Goal: Complete application form

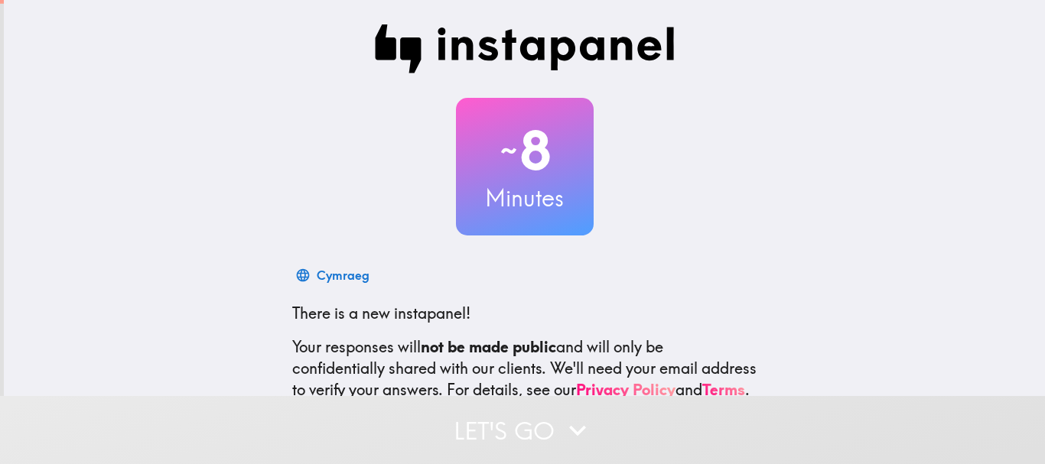
scroll to position [172, 0]
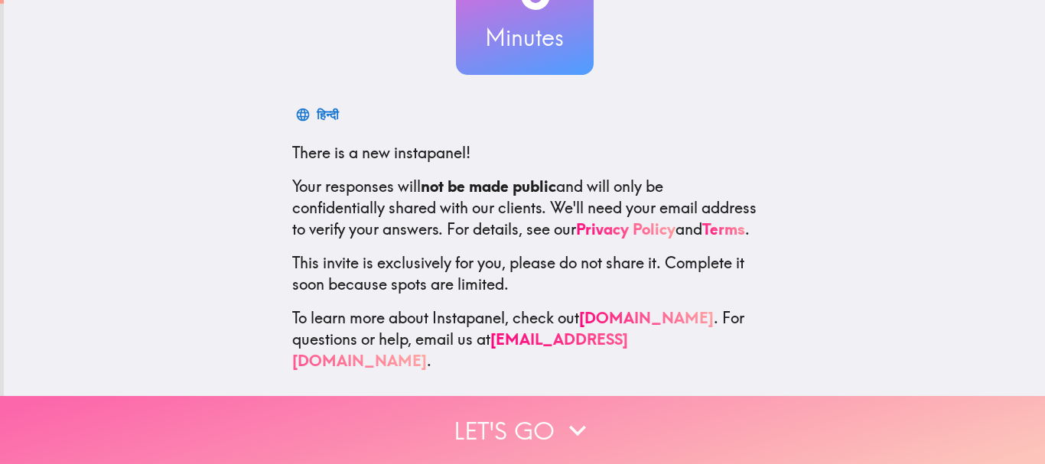
click at [538, 420] on button "Let's go" at bounding box center [522, 430] width 1045 height 68
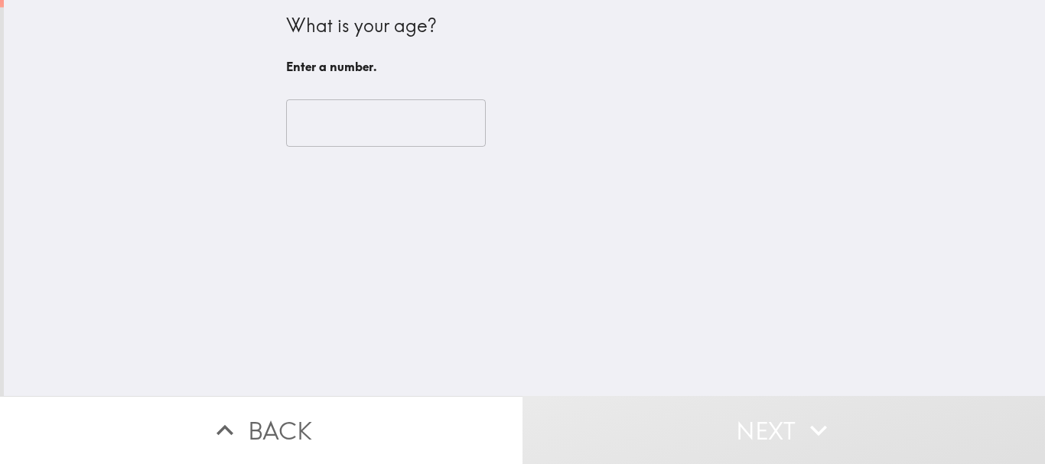
click at [321, 93] on div "​" at bounding box center [524, 123] width 477 height 84
click at [313, 116] on input "number" at bounding box center [386, 122] width 200 height 47
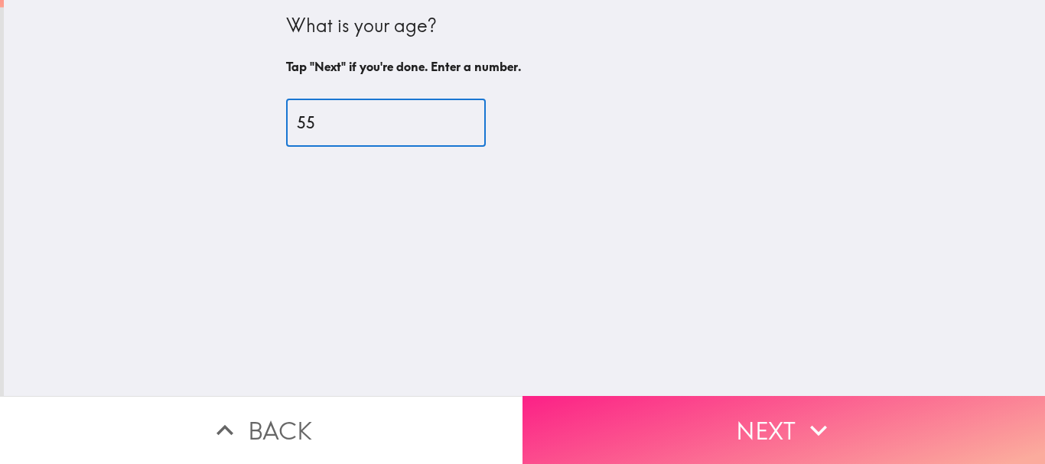
type input "55"
click at [716, 430] on button "Next" at bounding box center [783, 430] width 522 height 68
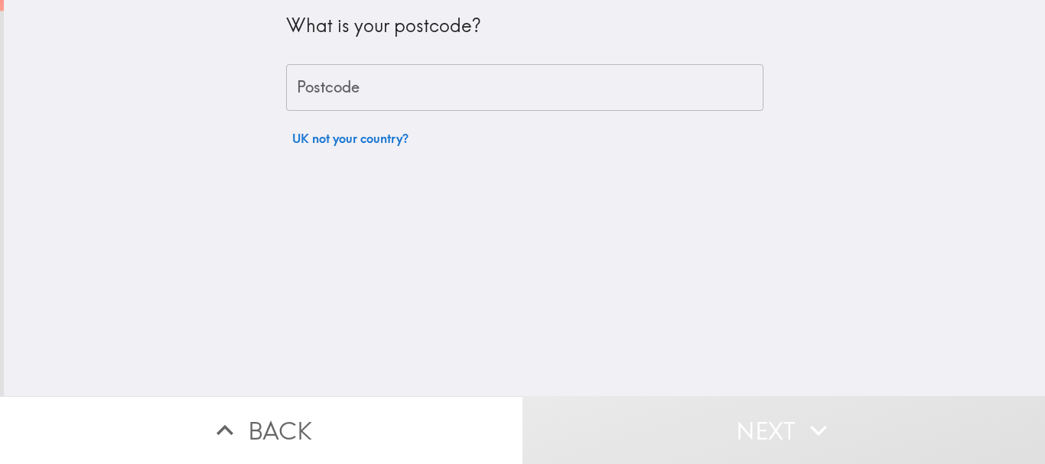
click at [358, 80] on input "Postcode" at bounding box center [524, 87] width 477 height 47
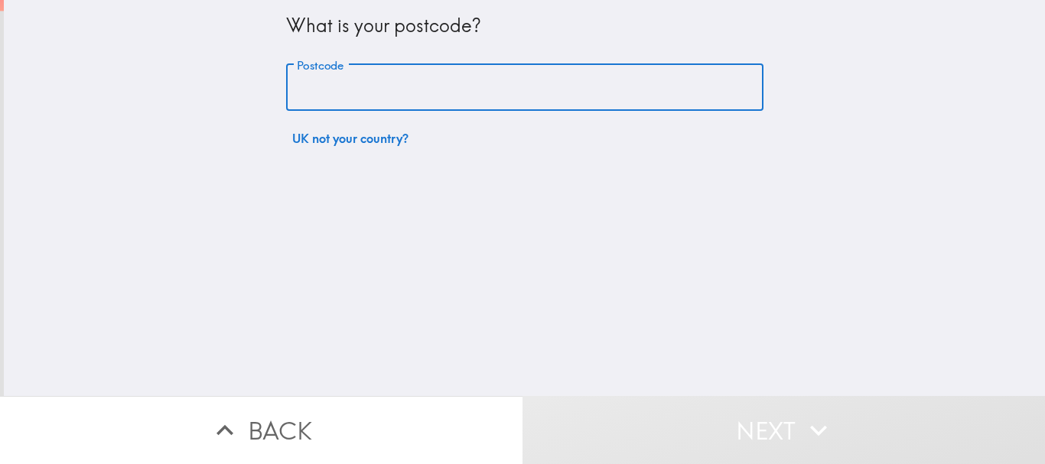
type input "CM13 1RE"
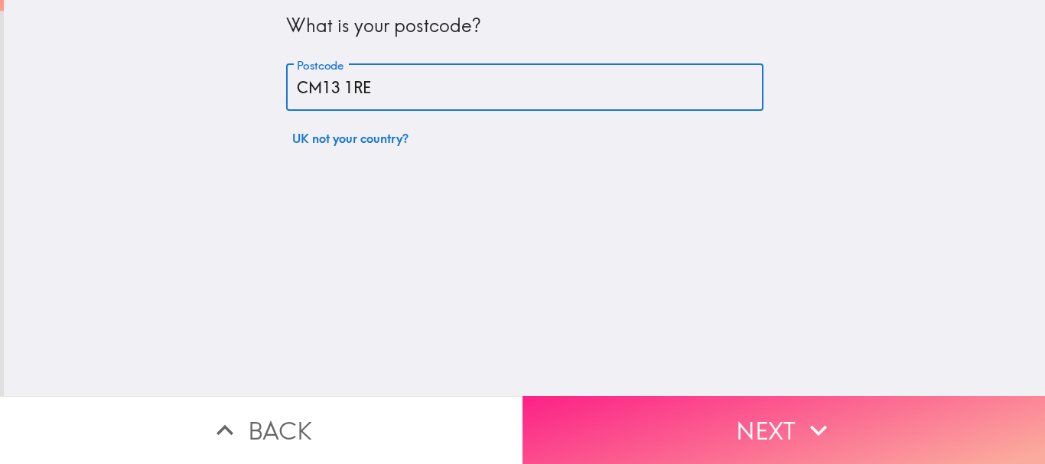
click at [732, 396] on button "Next" at bounding box center [783, 430] width 522 height 68
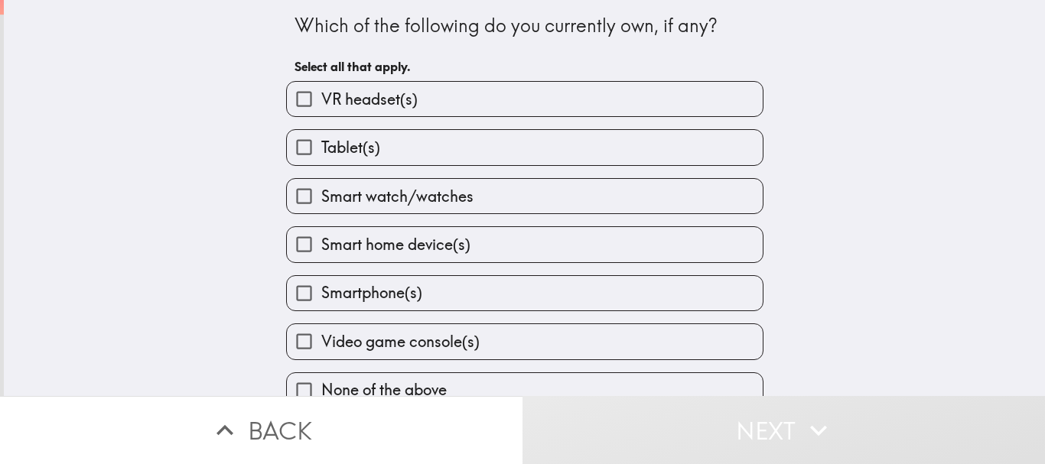
click at [324, 152] on span "Tablet(s)" at bounding box center [350, 147] width 59 height 21
click at [321, 152] on input "Tablet(s)" at bounding box center [304, 147] width 34 height 34
checkbox input "true"
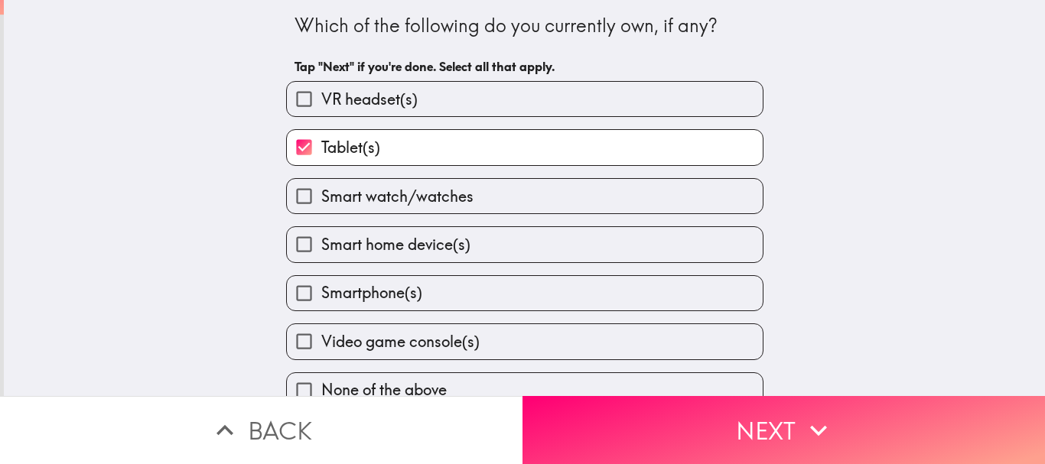
click at [330, 198] on span "Smart watch/watches" at bounding box center [397, 196] width 152 height 21
click at [321, 198] on input "Smart watch/watches" at bounding box center [304, 196] width 34 height 34
checkbox input "true"
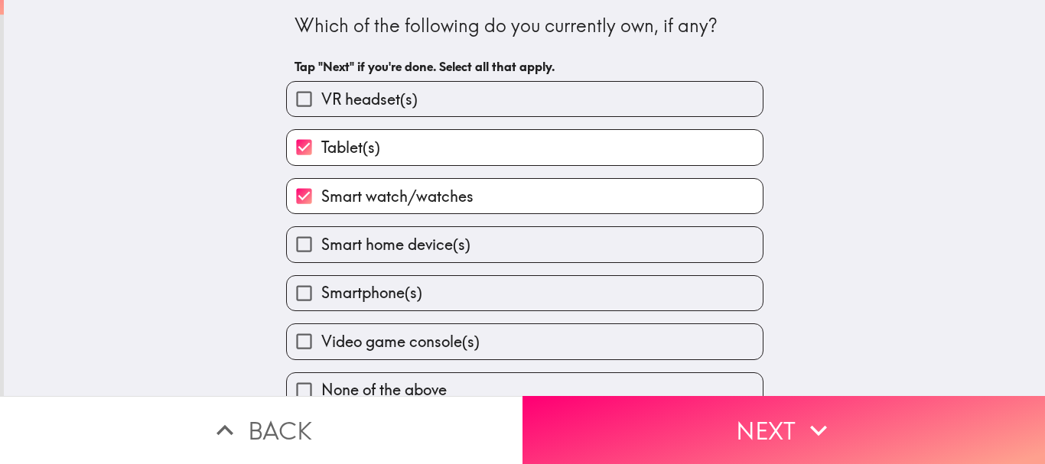
click at [344, 298] on span "Smartphone(s)" at bounding box center [371, 292] width 101 height 21
click at [321, 298] on input "Smartphone(s)" at bounding box center [304, 293] width 34 height 34
checkbox input "true"
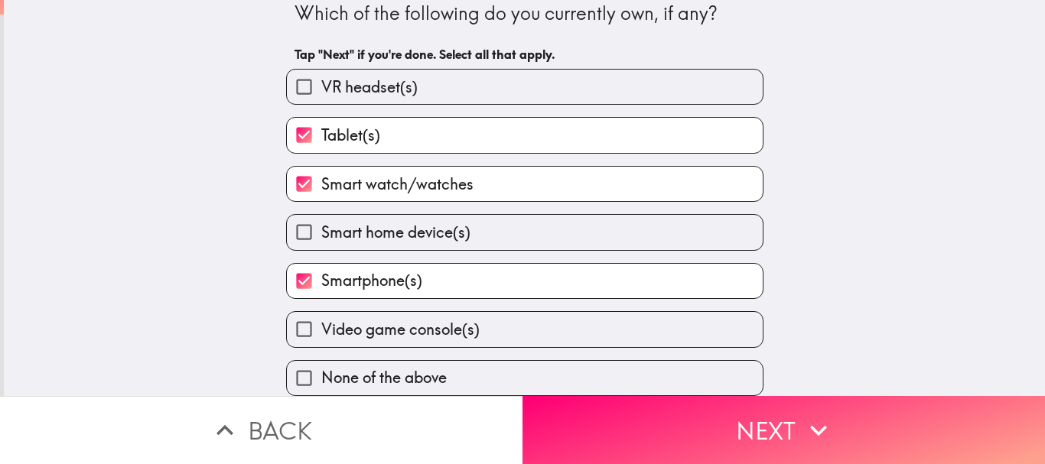
scroll to position [24, 0]
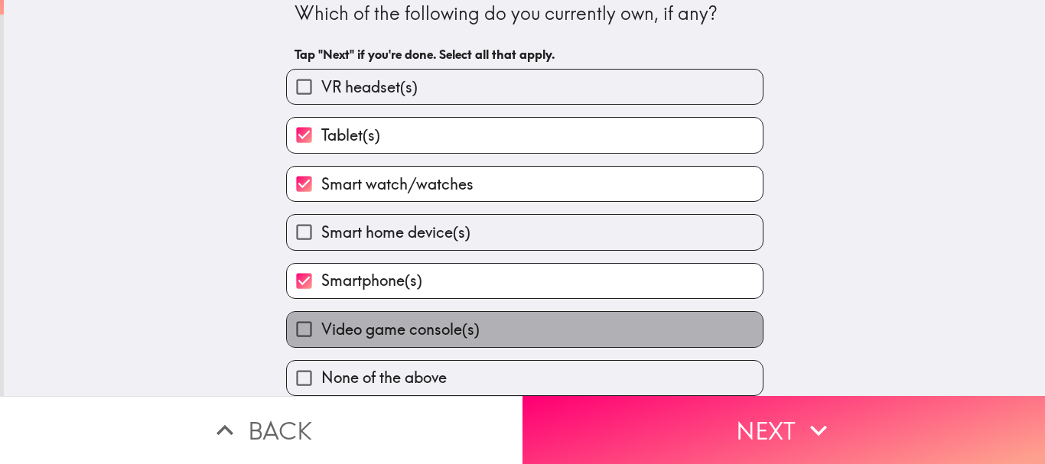
click at [376, 328] on span "Video game console(s)" at bounding box center [400, 329] width 158 height 21
click at [321, 328] on input "Video game console(s)" at bounding box center [304, 329] width 34 height 34
checkbox input "true"
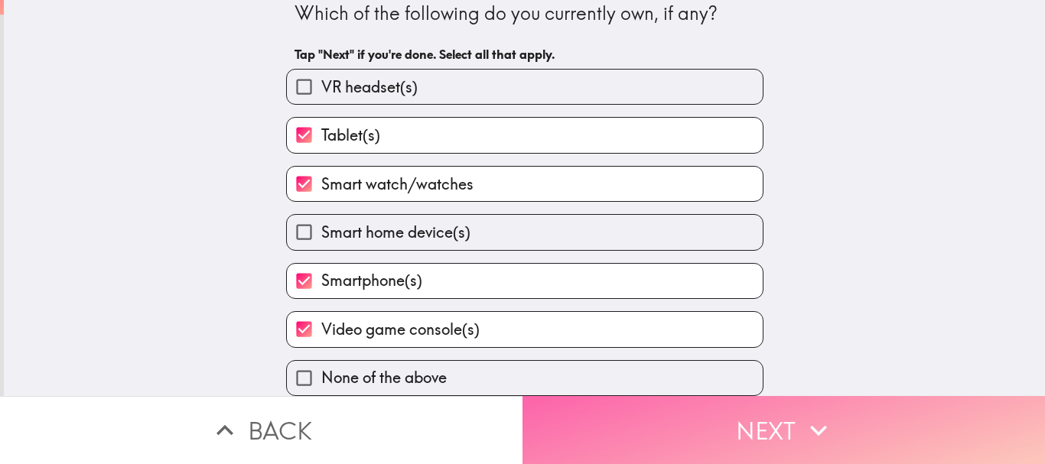
click at [731, 422] on button "Next" at bounding box center [783, 430] width 522 height 68
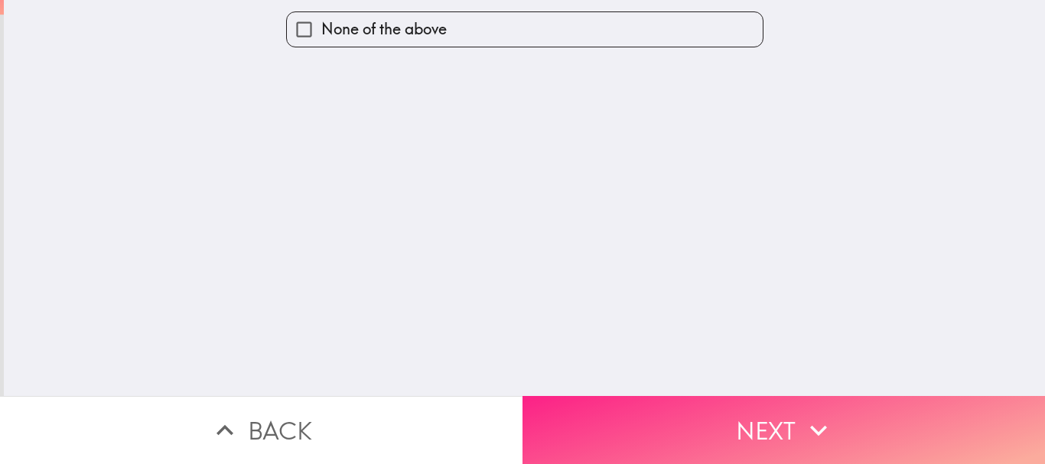
scroll to position [0, 0]
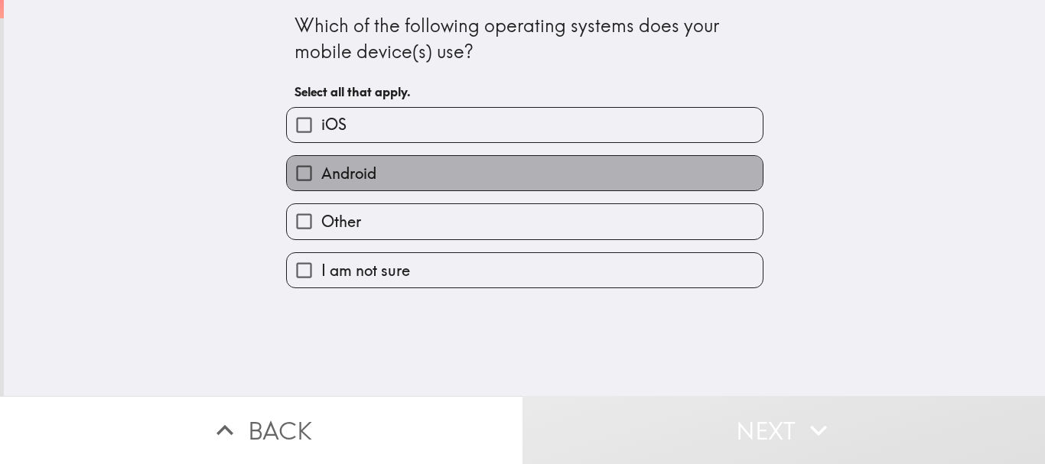
click at [373, 171] on label "Android" at bounding box center [525, 173] width 476 height 34
click at [321, 171] on input "Android" at bounding box center [304, 173] width 34 height 34
checkbox input "true"
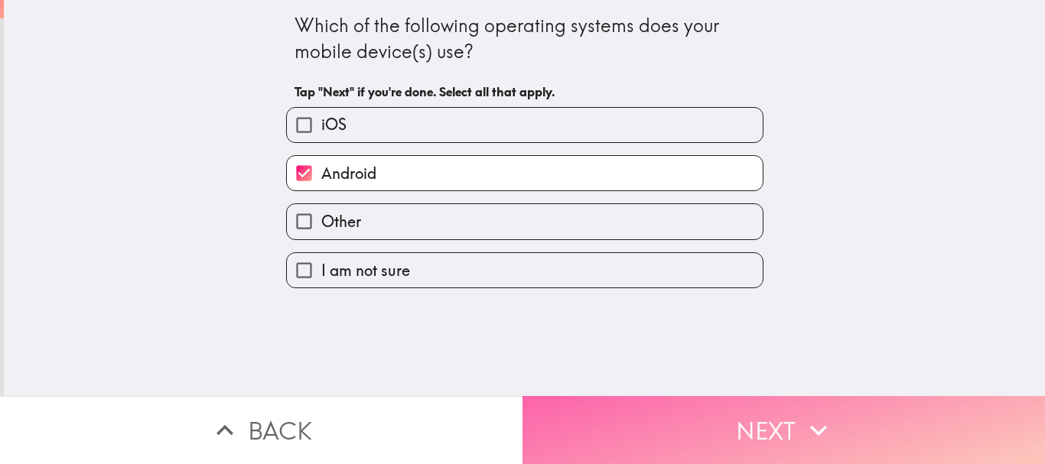
click at [697, 431] on button "Next" at bounding box center [783, 430] width 522 height 68
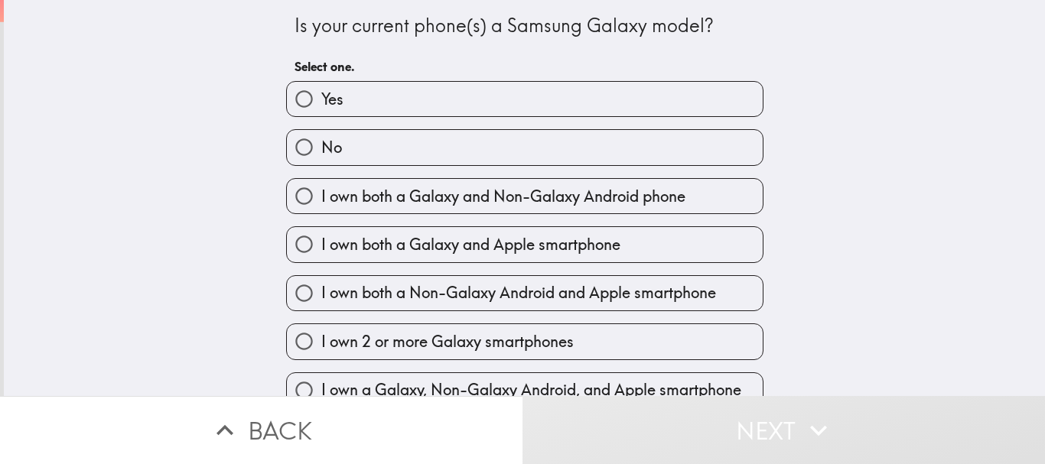
click at [340, 87] on label "Yes" at bounding box center [525, 99] width 476 height 34
click at [321, 87] on input "Yes" at bounding box center [304, 99] width 34 height 34
radio input "true"
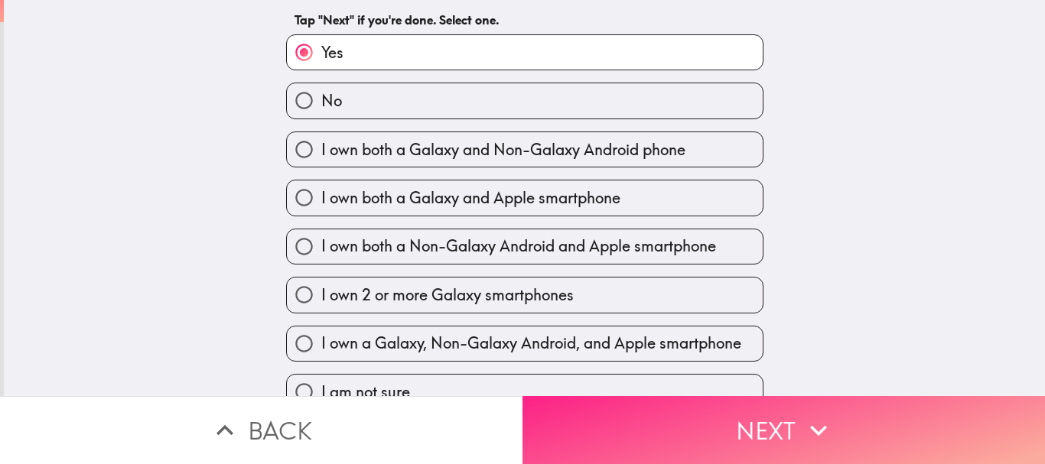
scroll to position [72, 0]
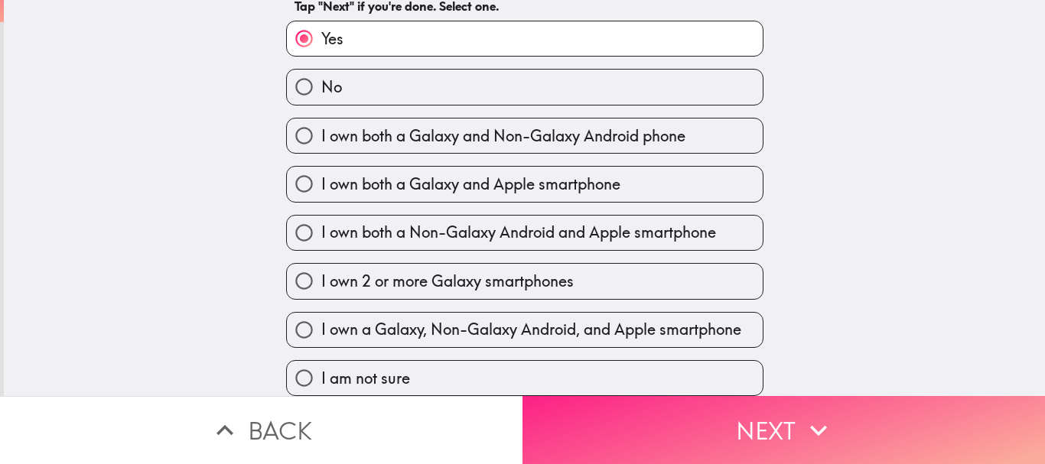
click at [642, 438] on button "Next" at bounding box center [783, 430] width 522 height 68
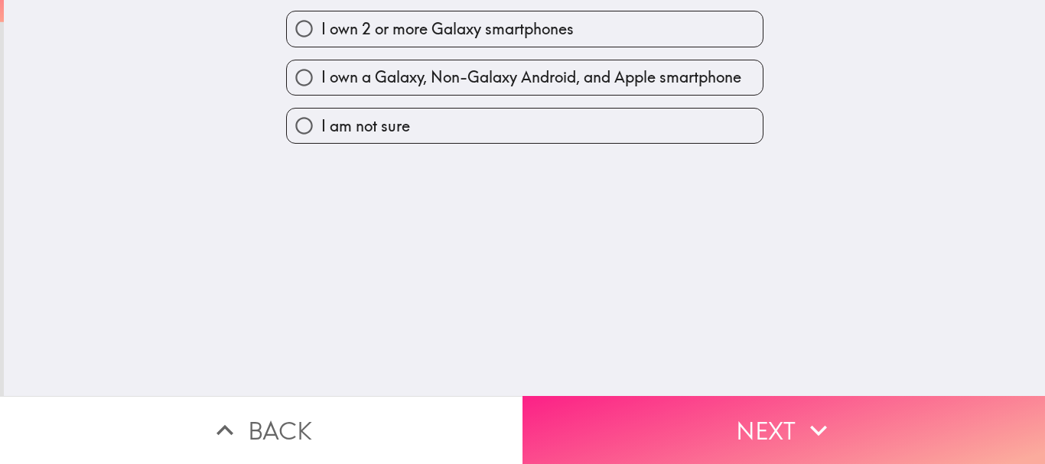
scroll to position [0, 0]
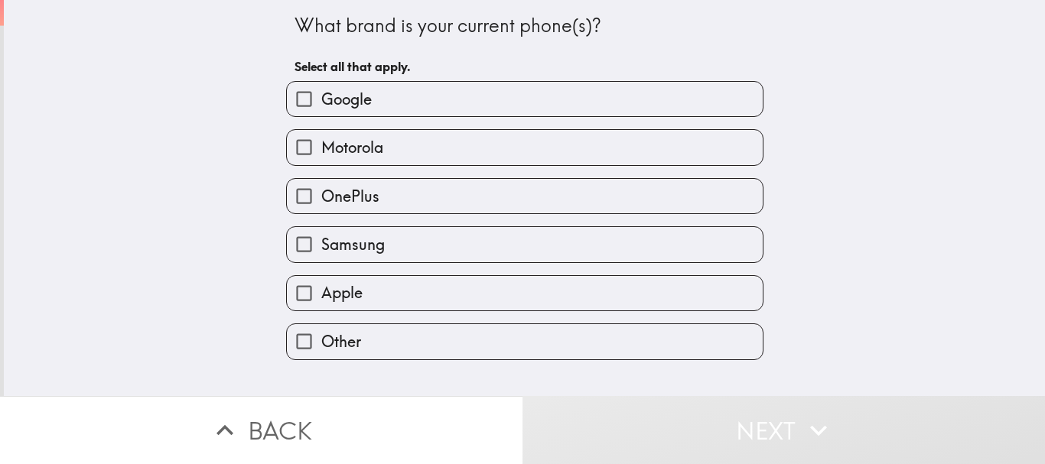
click at [367, 247] on span "Samsung" at bounding box center [352, 244] width 63 height 21
click at [321, 247] on input "Samsung" at bounding box center [304, 244] width 34 height 34
checkbox input "true"
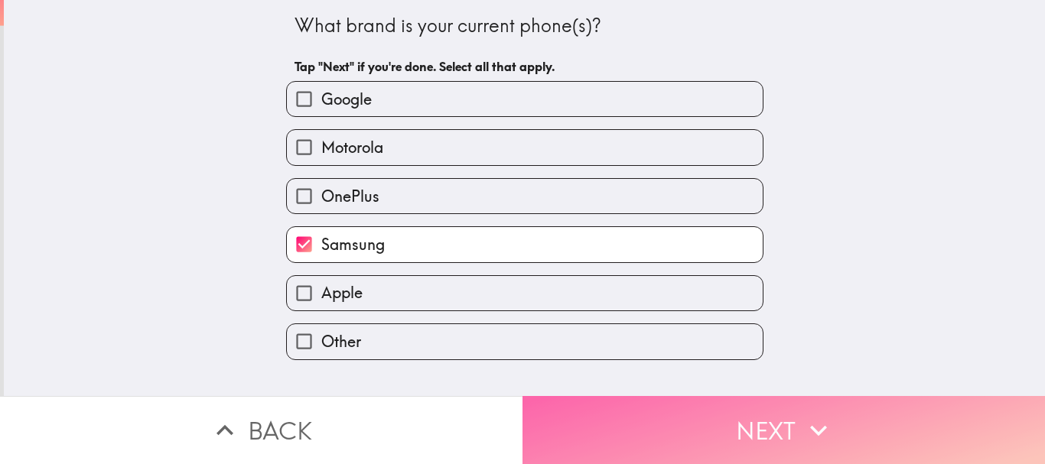
click at [629, 422] on button "Next" at bounding box center [783, 430] width 522 height 68
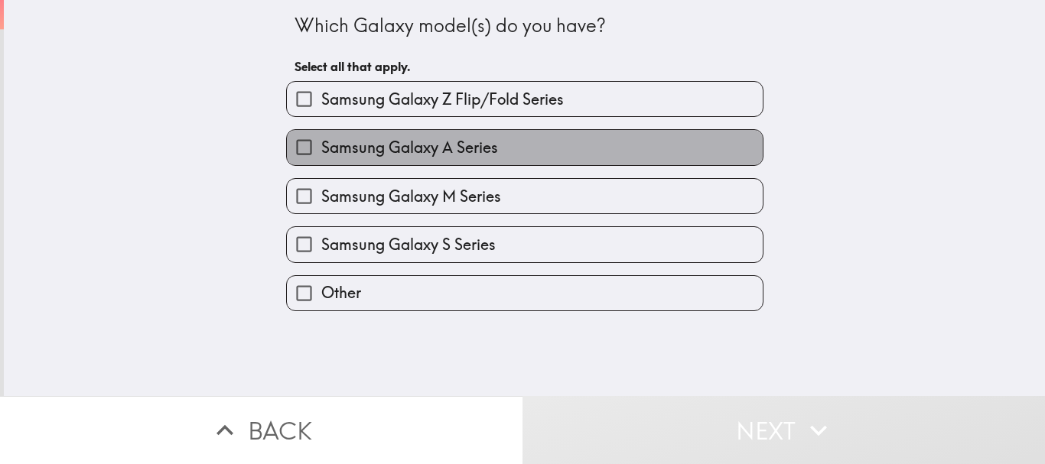
click at [491, 146] on label "Samsung Galaxy A Series" at bounding box center [525, 147] width 476 height 34
click at [321, 146] on input "Samsung Galaxy A Series" at bounding box center [304, 147] width 34 height 34
checkbox input "true"
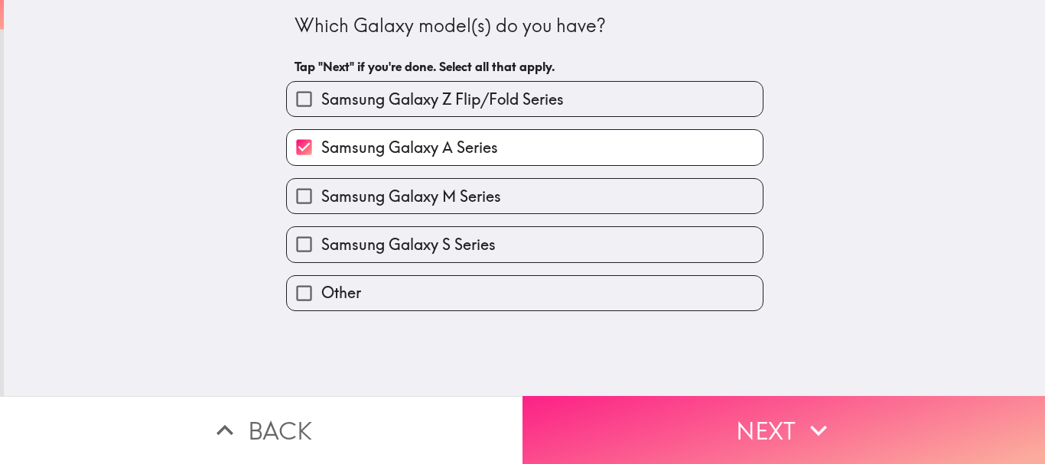
click at [715, 417] on button "Next" at bounding box center [783, 430] width 522 height 68
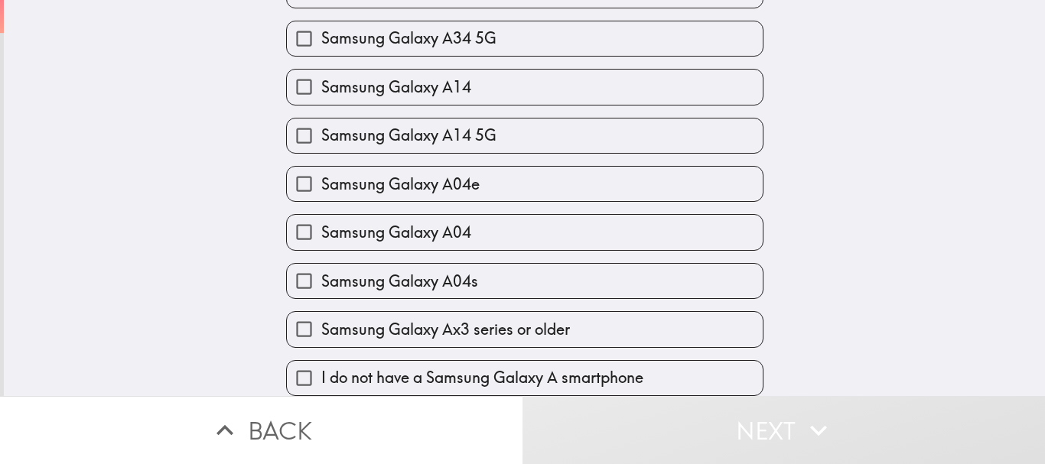
scroll to position [848, 0]
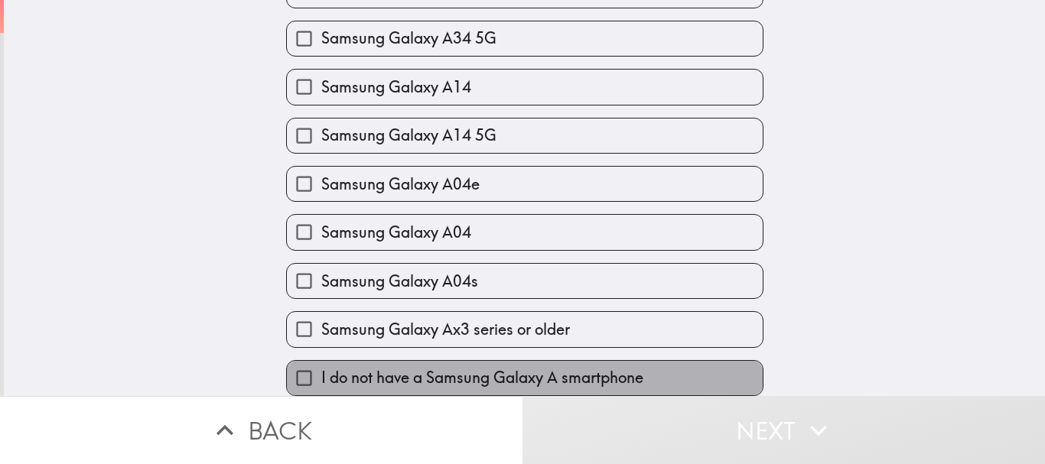
click at [490, 367] on span "I do not have a Samsung Galaxy A smartphone" at bounding box center [482, 377] width 322 height 21
click at [321, 364] on input "I do not have a Samsung Galaxy A smartphone" at bounding box center [304, 378] width 34 height 34
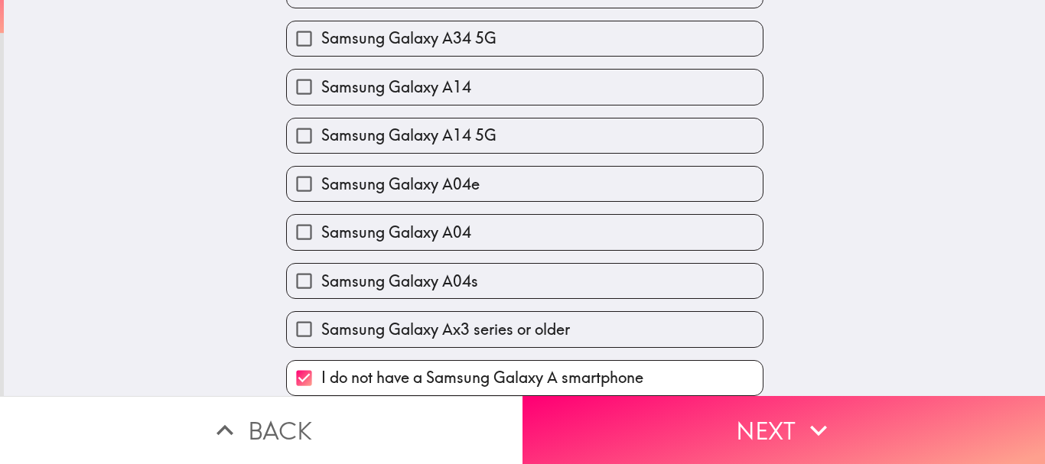
click at [490, 367] on span "I do not have a Samsung Galaxy A smartphone" at bounding box center [482, 377] width 322 height 21
click at [321, 364] on input "I do not have a Samsung Galaxy A smartphone" at bounding box center [304, 378] width 34 height 34
checkbox input "false"
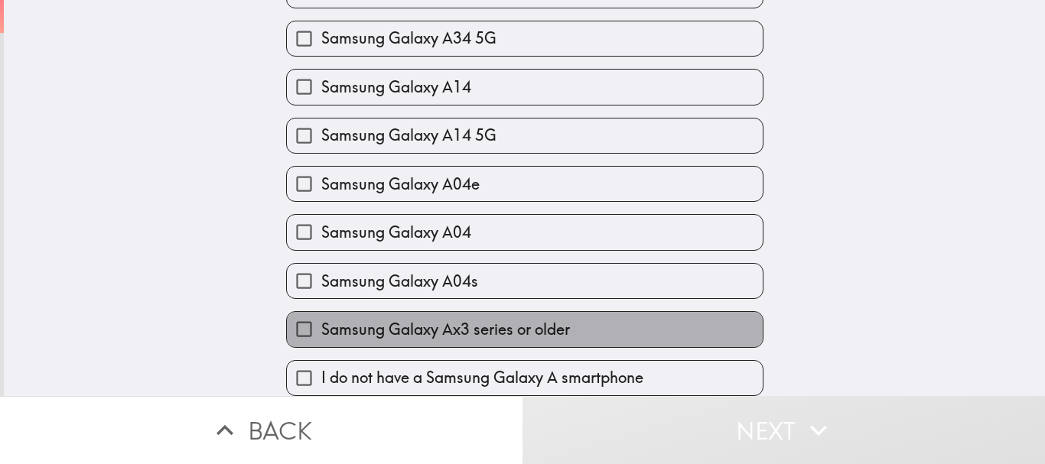
click at [474, 319] on span "Samsung Galaxy Ax3 series or older" at bounding box center [445, 329] width 249 height 21
click at [321, 312] on input "Samsung Galaxy Ax3 series or older" at bounding box center [304, 329] width 34 height 34
checkbox input "true"
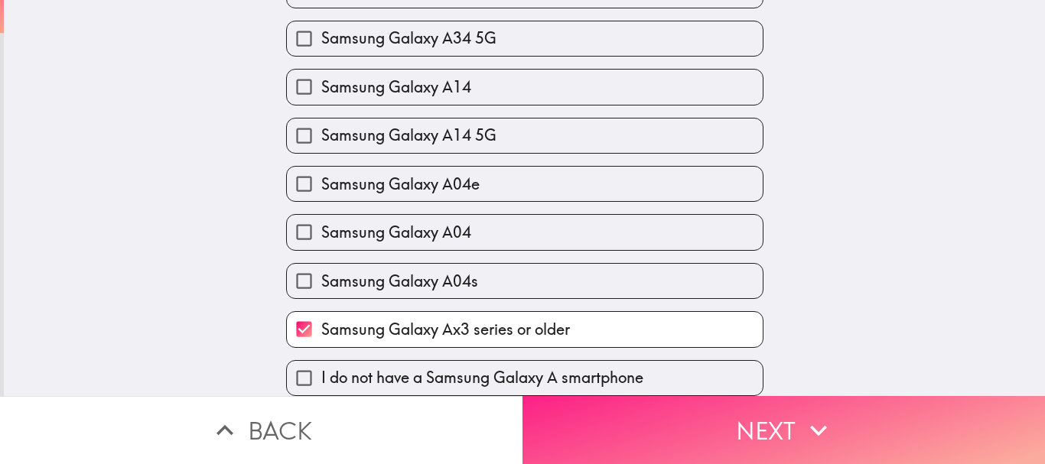
click at [700, 432] on button "Next" at bounding box center [783, 430] width 522 height 68
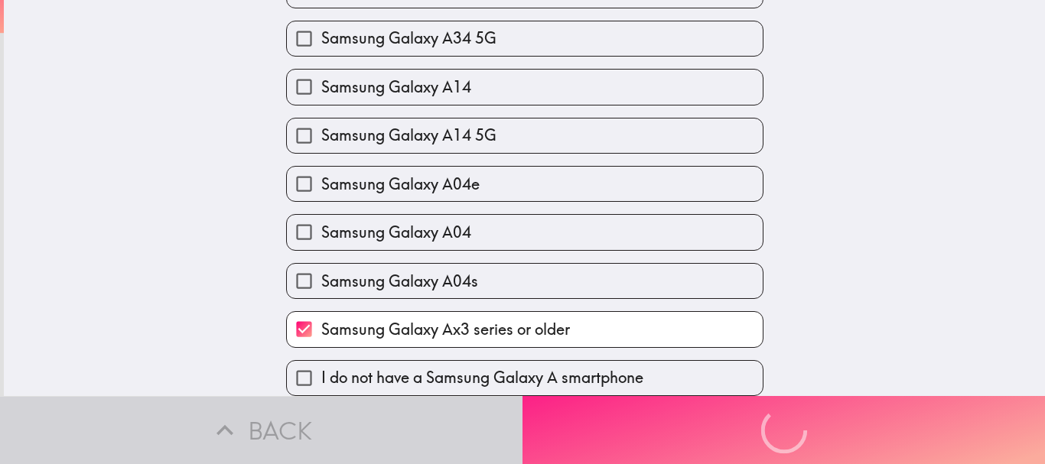
scroll to position [0, 0]
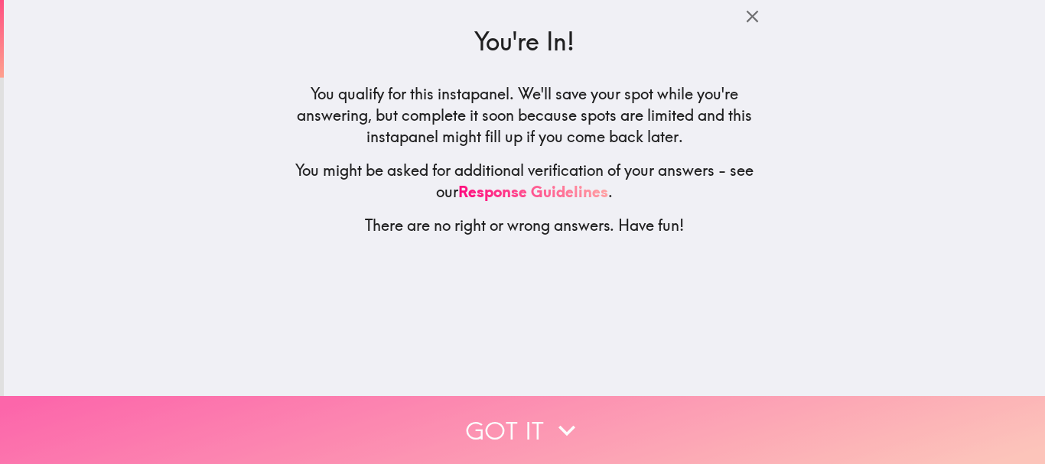
click at [483, 408] on button "Got it" at bounding box center [522, 430] width 1045 height 68
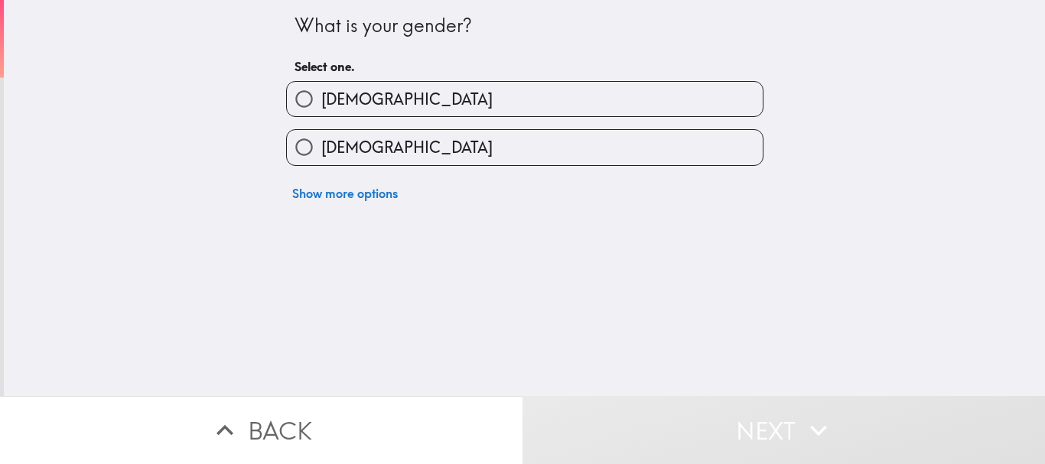
click at [392, 149] on label "[DEMOGRAPHIC_DATA]" at bounding box center [525, 147] width 476 height 34
click at [321, 149] on input "[DEMOGRAPHIC_DATA]" at bounding box center [304, 147] width 34 height 34
radio input "true"
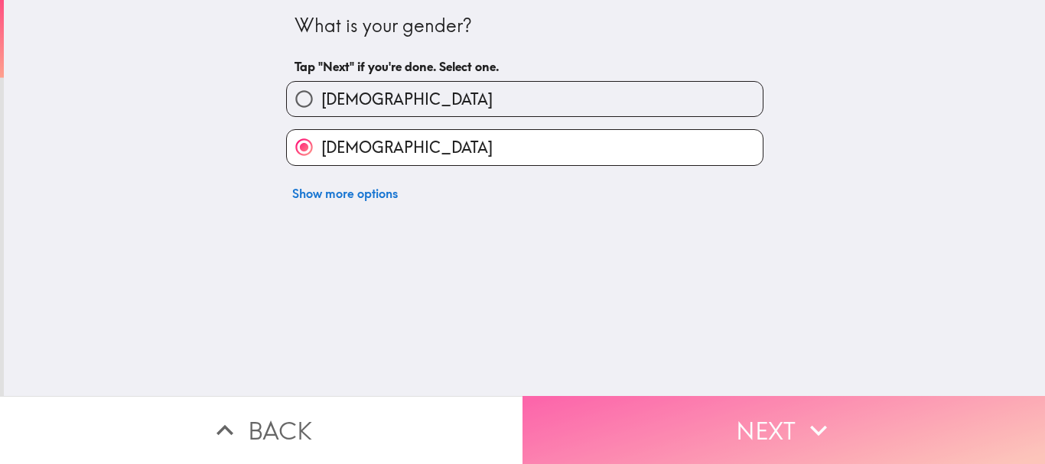
click at [608, 421] on button "Next" at bounding box center [783, 430] width 522 height 68
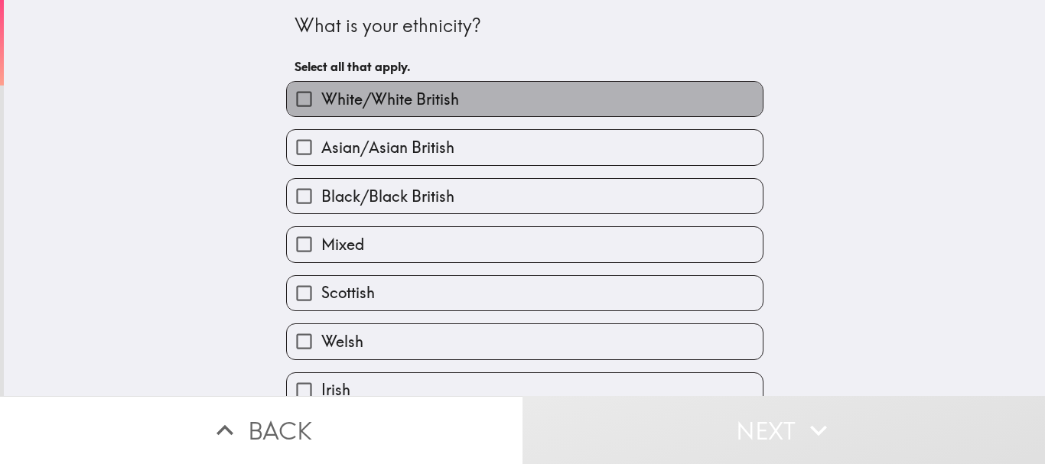
drag, startPoint x: 464, startPoint y: 87, endPoint x: 635, endPoint y: 236, distance: 226.6
click at [464, 87] on label "White/White British" at bounding box center [525, 99] width 476 height 34
click at [321, 87] on input "White/White British" at bounding box center [304, 99] width 34 height 34
checkbox input "true"
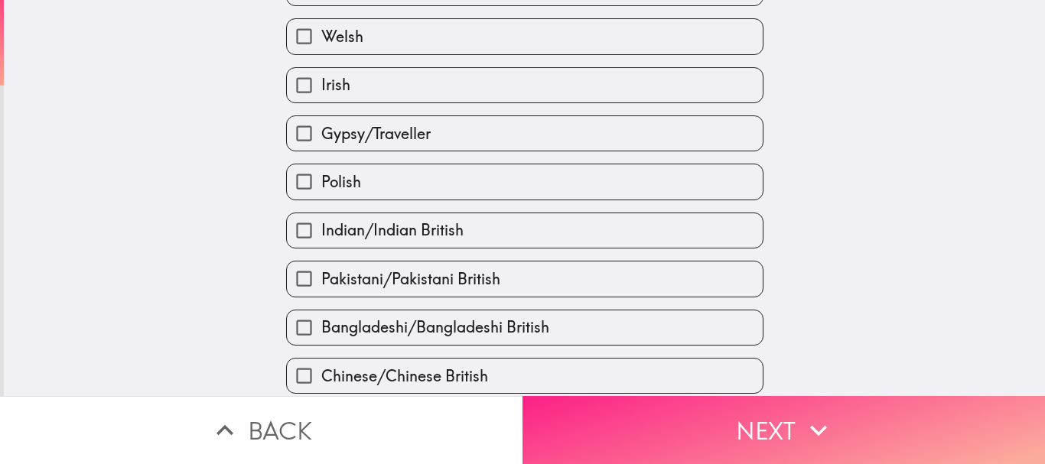
scroll to position [535, 0]
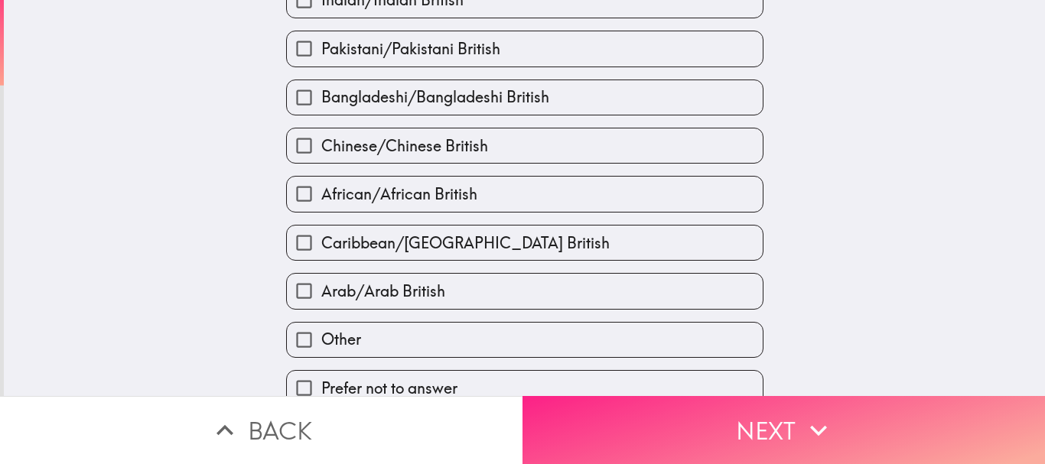
click at [682, 428] on button "Next" at bounding box center [783, 430] width 522 height 68
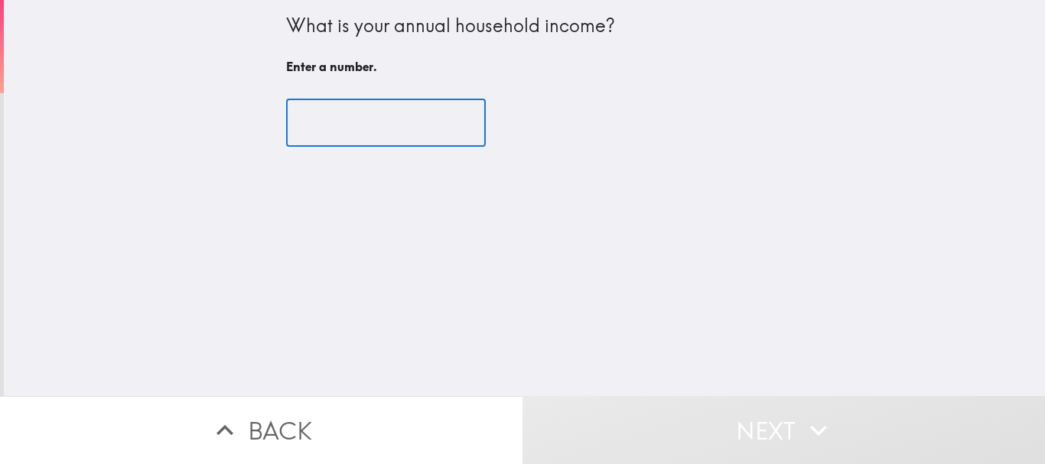
click at [418, 138] on input "number" at bounding box center [386, 122] width 200 height 47
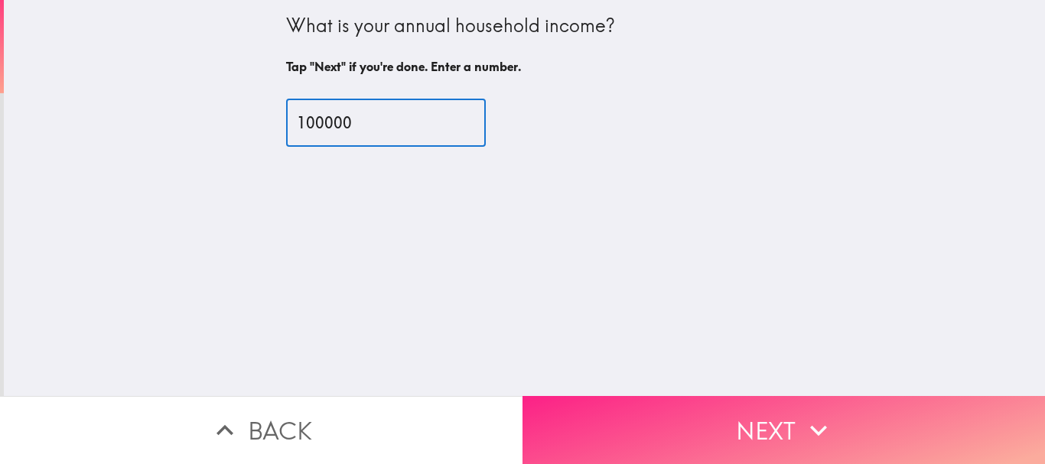
type input "100000"
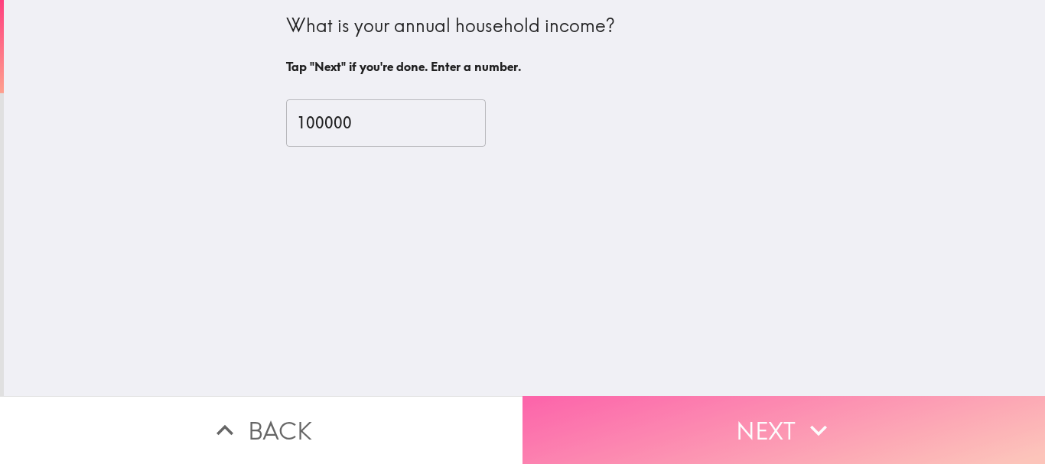
click at [737, 415] on button "Next" at bounding box center [783, 430] width 522 height 68
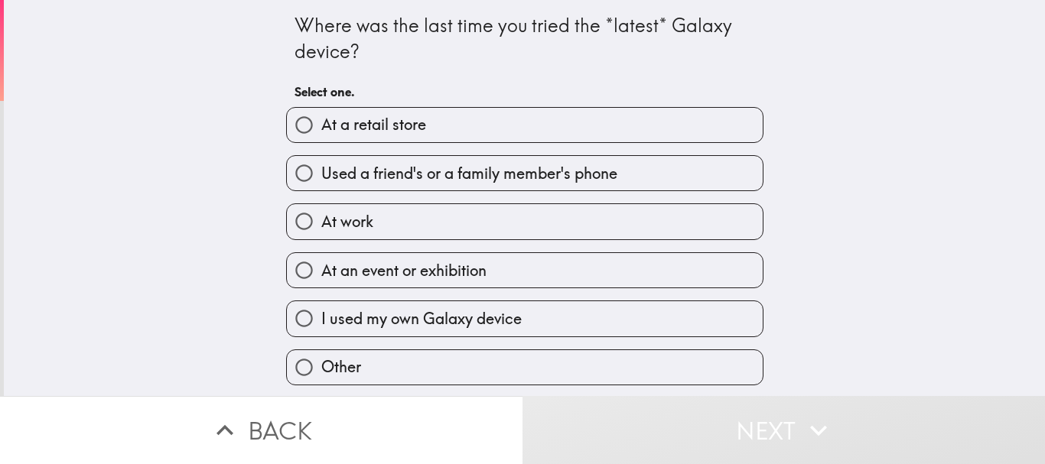
click at [355, 320] on span "I used my own Galaxy device" at bounding box center [421, 318] width 200 height 21
click at [321, 320] on input "I used my own Galaxy device" at bounding box center [304, 318] width 34 height 34
radio input "true"
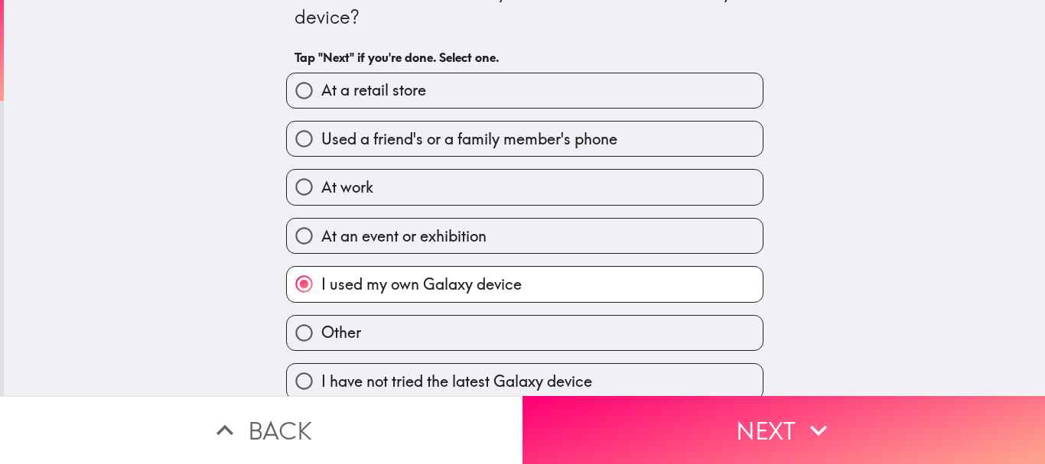
scroll to position [50, 0]
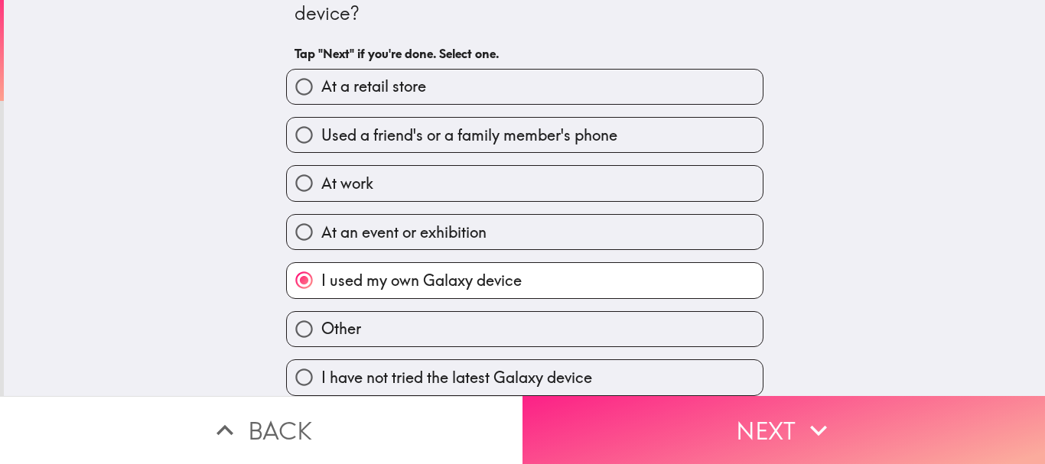
click at [684, 441] on button "Next" at bounding box center [783, 430] width 522 height 68
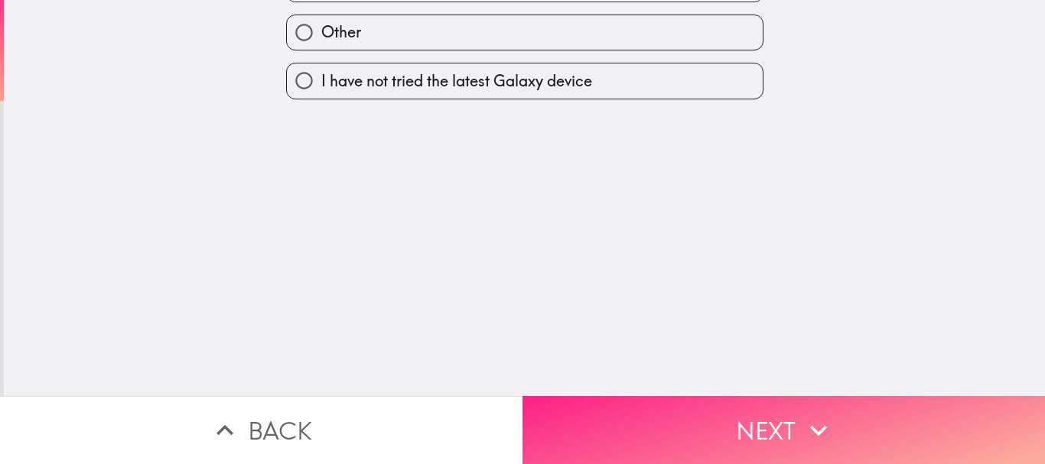
scroll to position [0, 0]
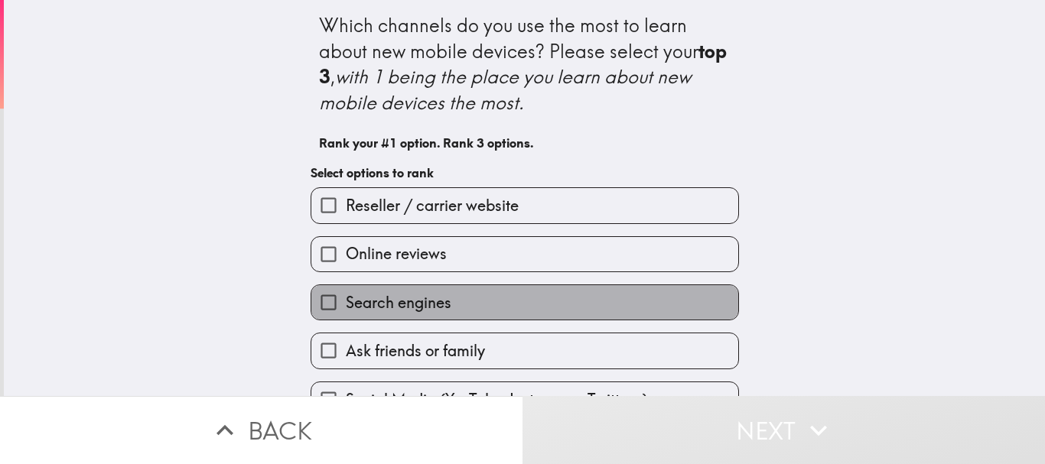
click at [379, 304] on span "Search engines" at bounding box center [399, 302] width 106 height 21
click at [346, 304] on input "Search engines" at bounding box center [328, 302] width 34 height 34
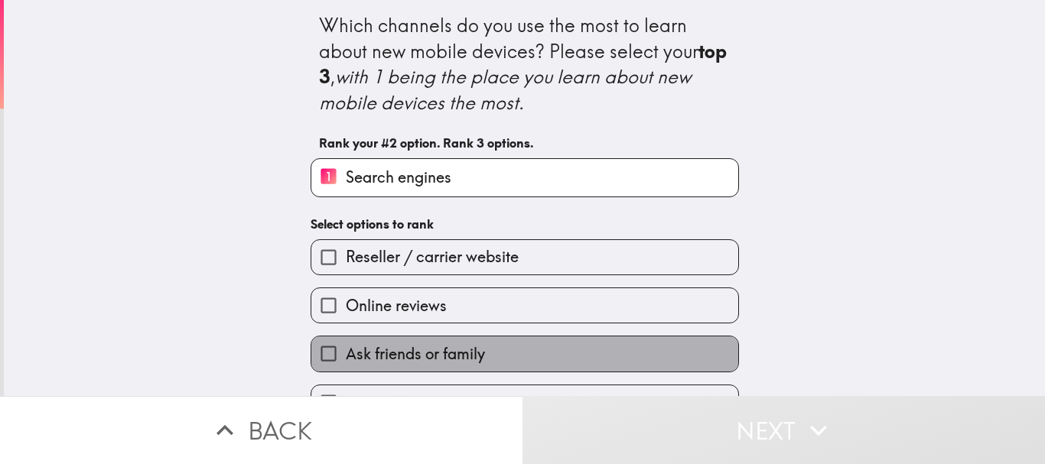
click at [377, 350] on span "Ask friends or family" at bounding box center [415, 353] width 139 height 21
click at [346, 350] on input "Ask friends or family" at bounding box center [328, 354] width 34 height 34
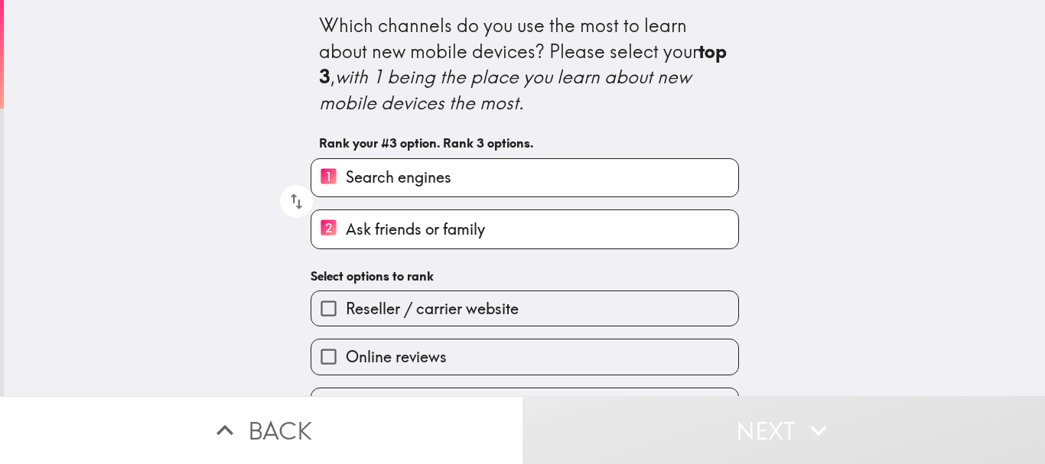
click at [323, 360] on input "Online reviews" at bounding box center [328, 357] width 34 height 34
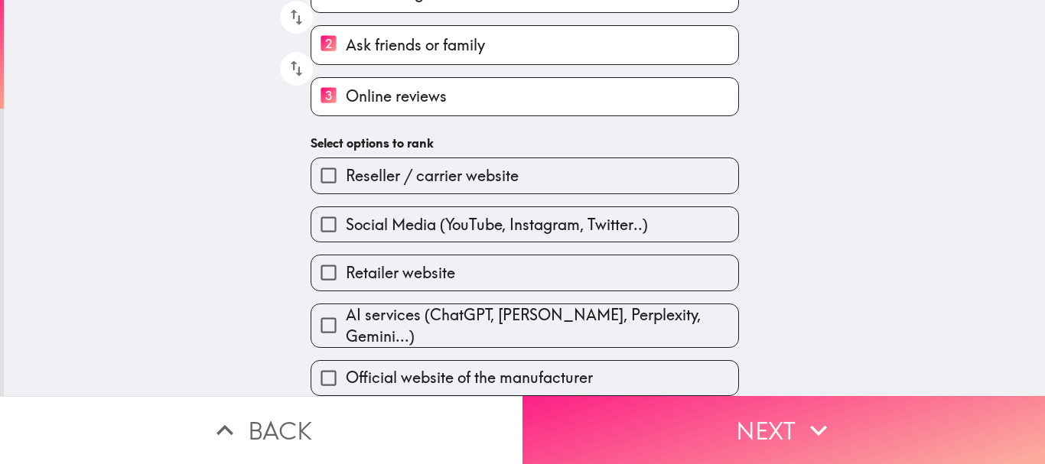
click at [661, 414] on button "Next" at bounding box center [783, 430] width 522 height 68
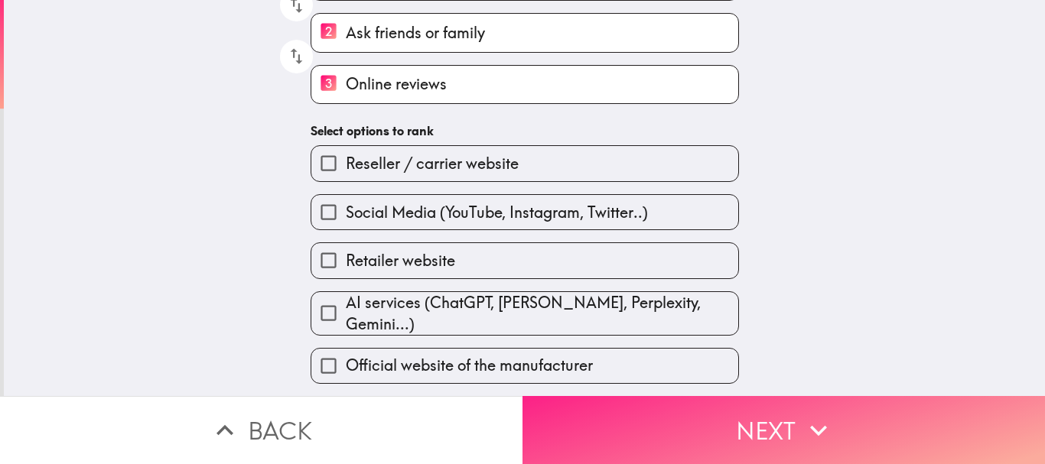
scroll to position [12, 0]
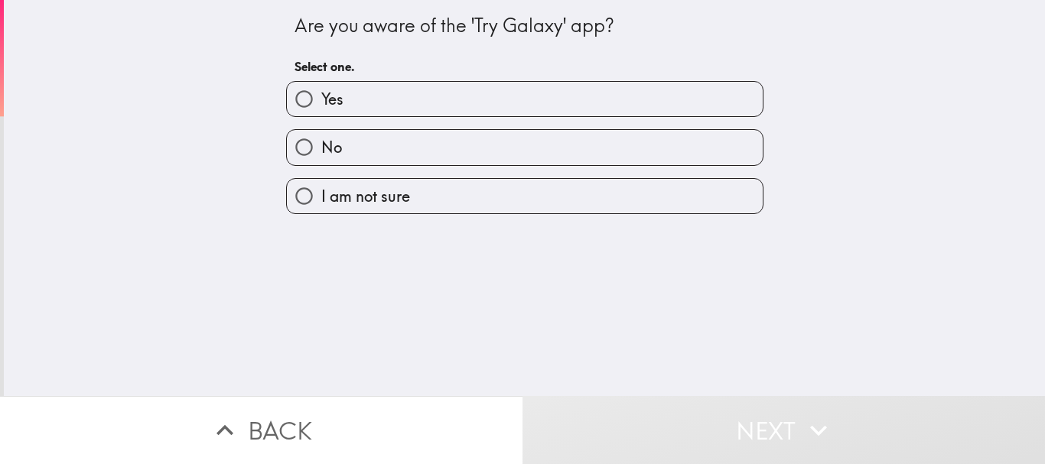
click at [351, 152] on label "No" at bounding box center [525, 147] width 476 height 34
click at [321, 152] on input "No" at bounding box center [304, 147] width 34 height 34
radio input "true"
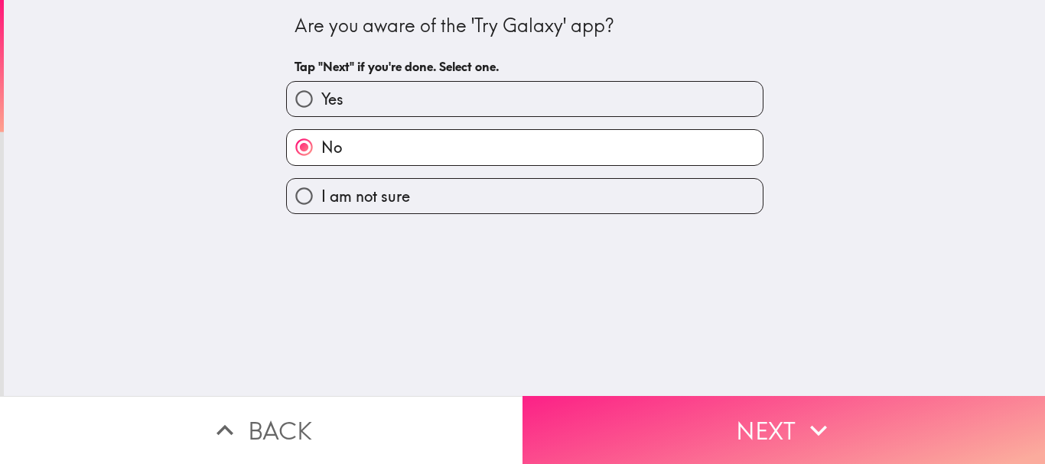
click at [672, 438] on button "Next" at bounding box center [783, 430] width 522 height 68
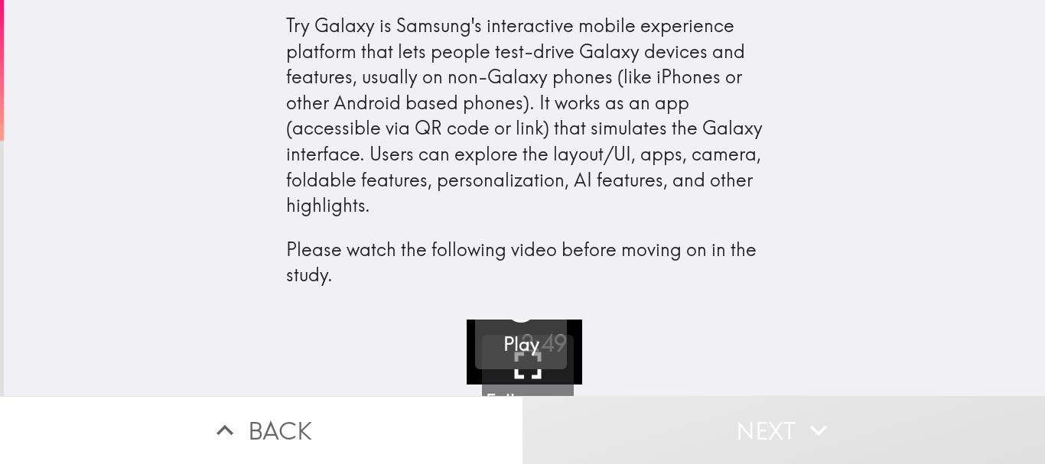
click at [503, 341] on h5 "Play" at bounding box center [521, 345] width 36 height 26
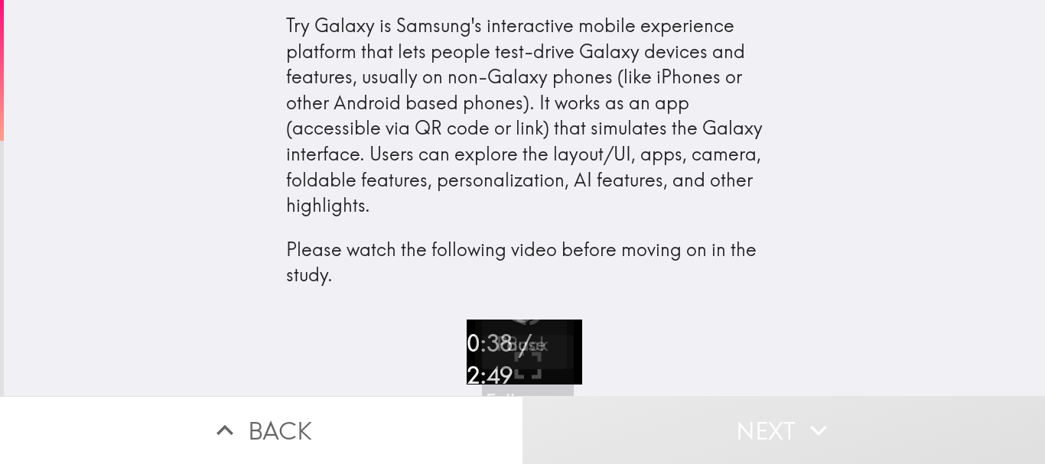
click at [517, 317] on div "Try Galaxy is Samsung's interactive mobile experience platform that lets people…" at bounding box center [525, 166] width 490 height 308
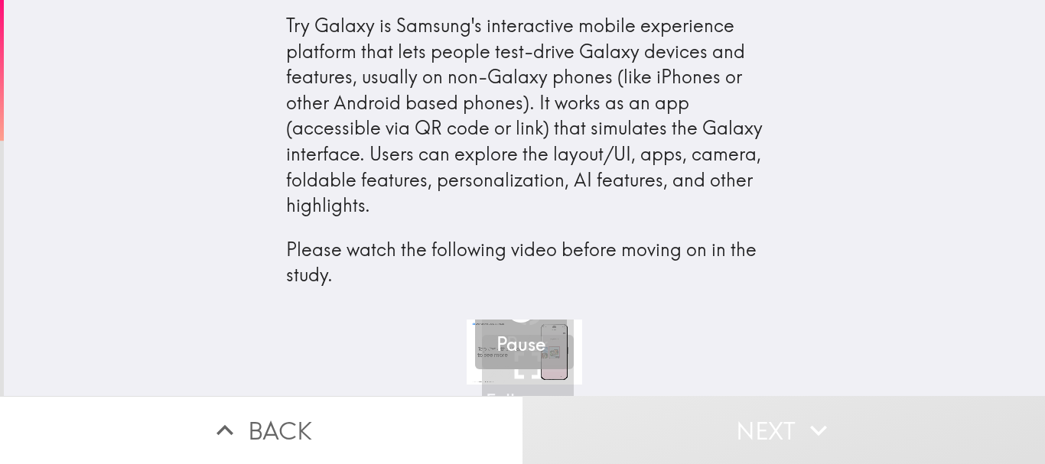
click at [516, 326] on icon "button" at bounding box center [521, 307] width 37 height 37
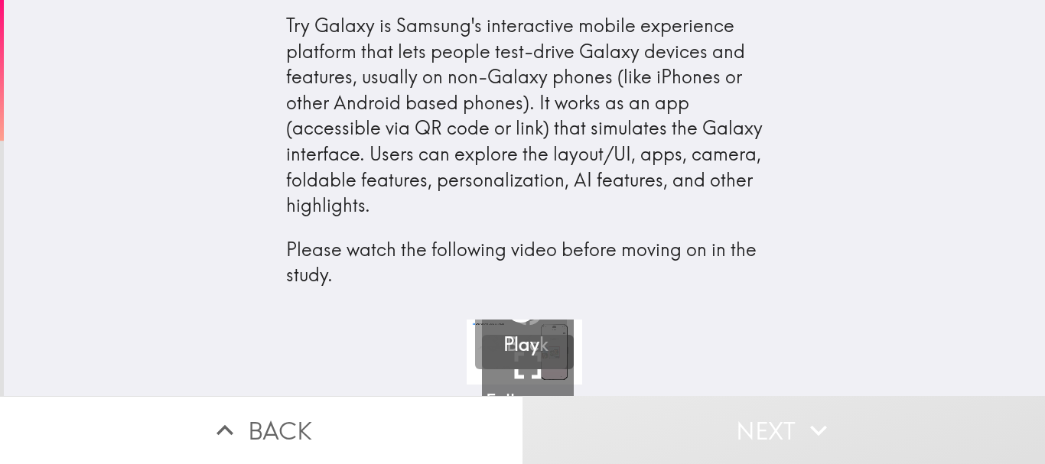
click at [516, 326] on icon "button" at bounding box center [521, 307] width 37 height 37
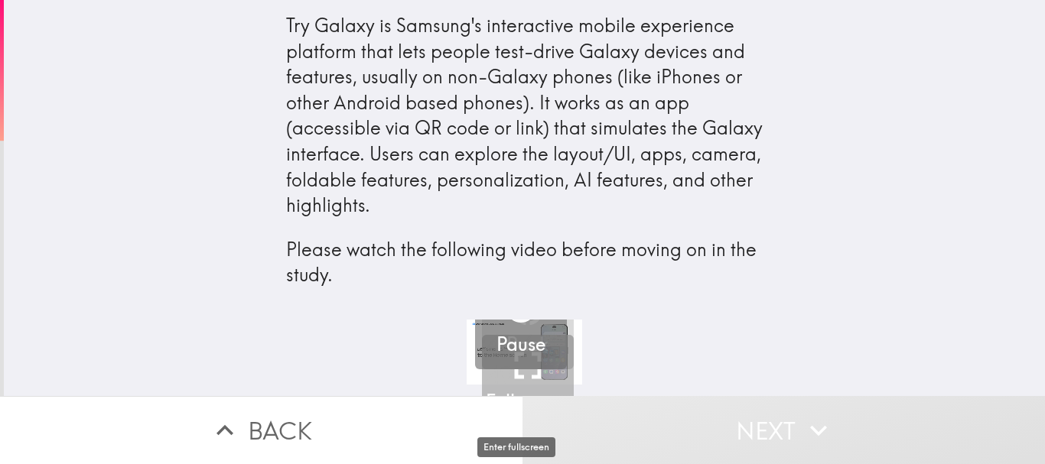
click at [518, 376] on icon "button" at bounding box center [528, 366] width 46 height 46
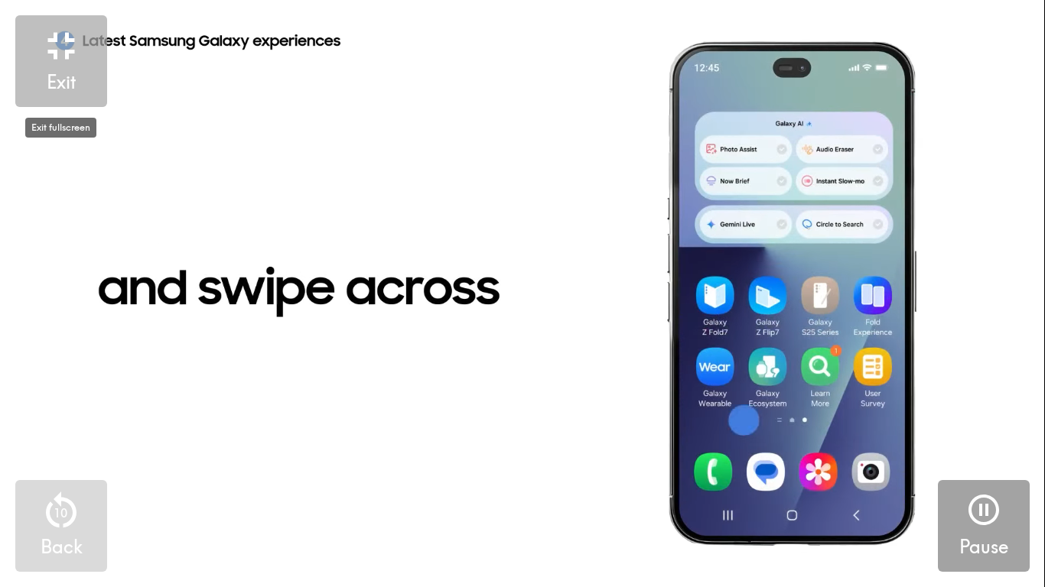
click at [37, 71] on button "Exit" at bounding box center [61, 61] width 92 height 92
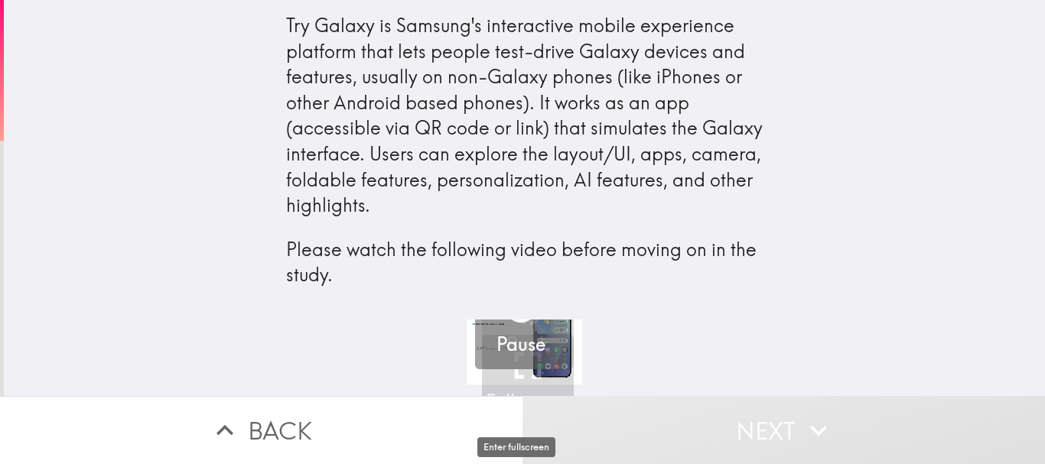
click at [514, 369] on icon "button" at bounding box center [528, 366] width 46 height 46
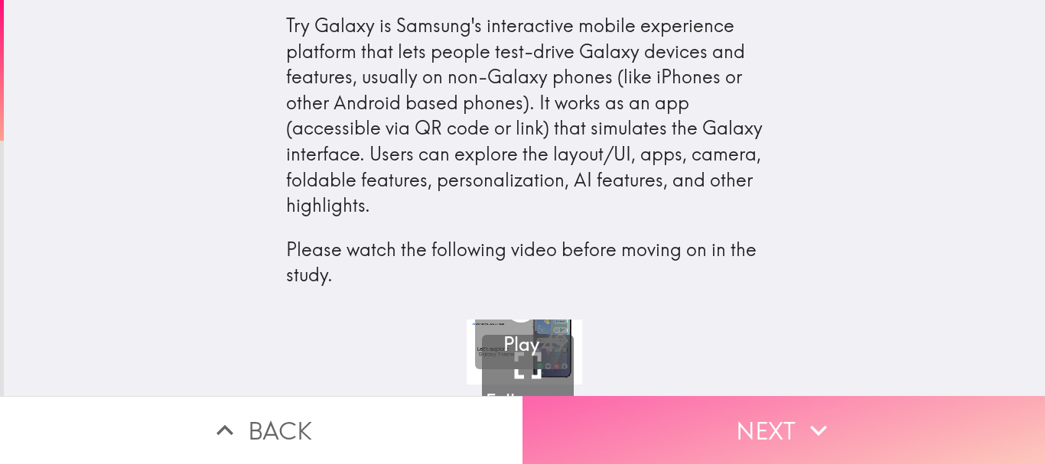
click at [656, 421] on button "Next" at bounding box center [783, 430] width 522 height 68
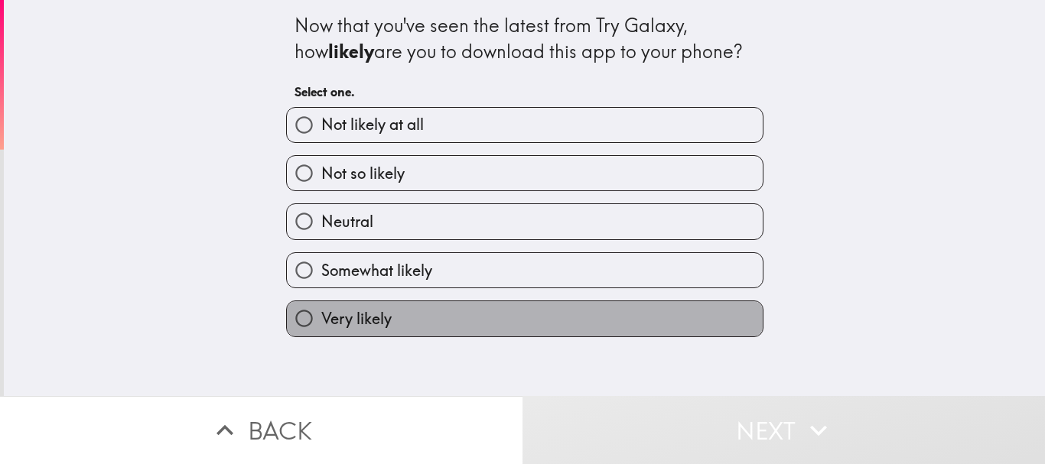
click at [373, 328] on span "Very likely" at bounding box center [356, 318] width 70 height 21
click at [321, 328] on input "Very likely" at bounding box center [304, 318] width 34 height 34
radio input "true"
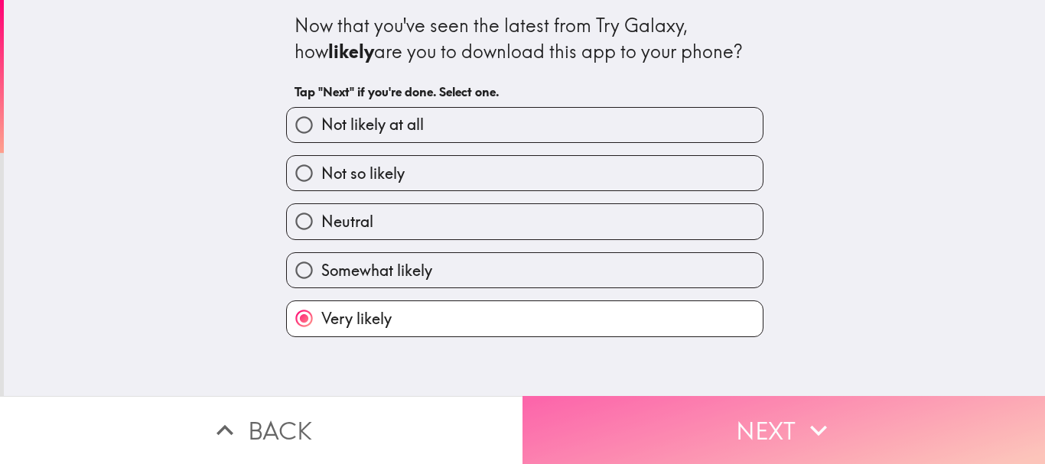
click at [646, 404] on button "Next" at bounding box center [783, 430] width 522 height 68
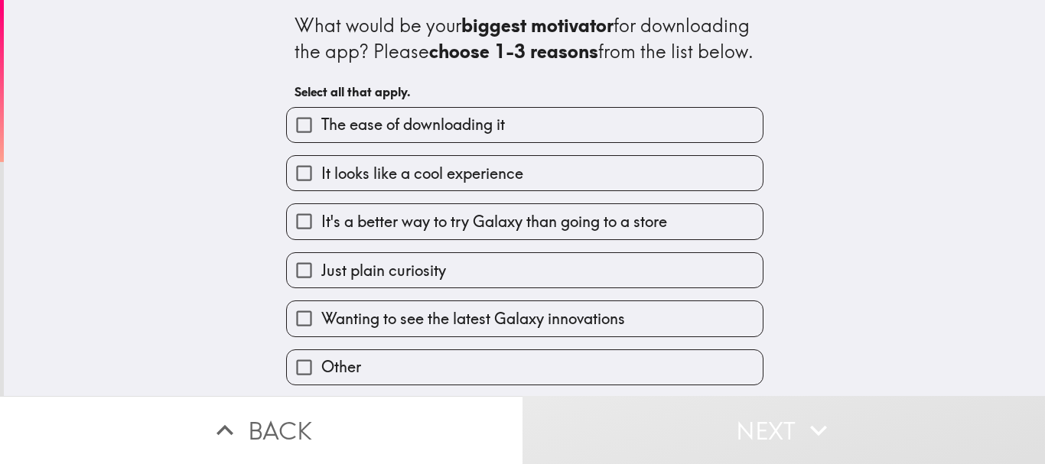
click at [454, 330] on span "Wanting to see the latest Galaxy innovations" at bounding box center [473, 318] width 304 height 21
click at [321, 336] on input "Wanting to see the latest Galaxy innovations" at bounding box center [304, 318] width 34 height 34
checkbox input "true"
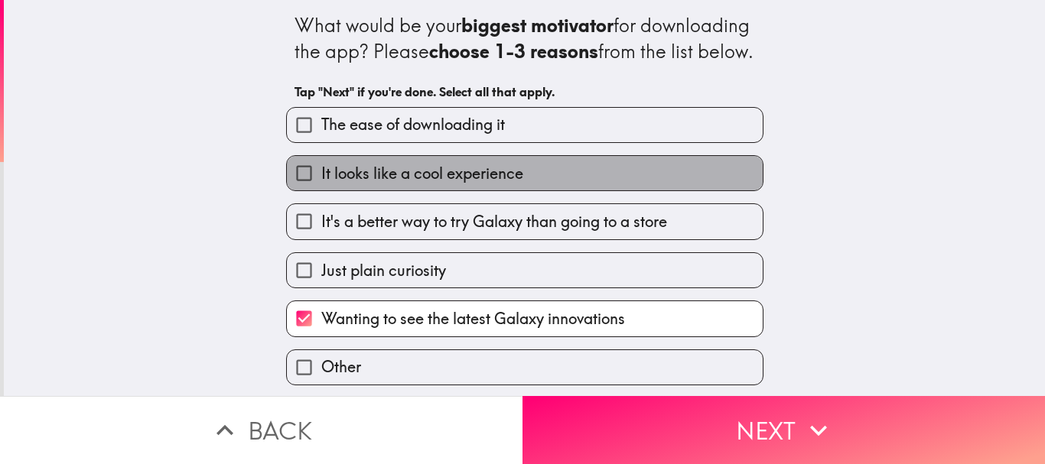
click at [477, 187] on label "It looks like a cool experience" at bounding box center [525, 173] width 476 height 34
click at [321, 187] on input "It looks like a cool experience" at bounding box center [304, 173] width 34 height 34
checkbox input "true"
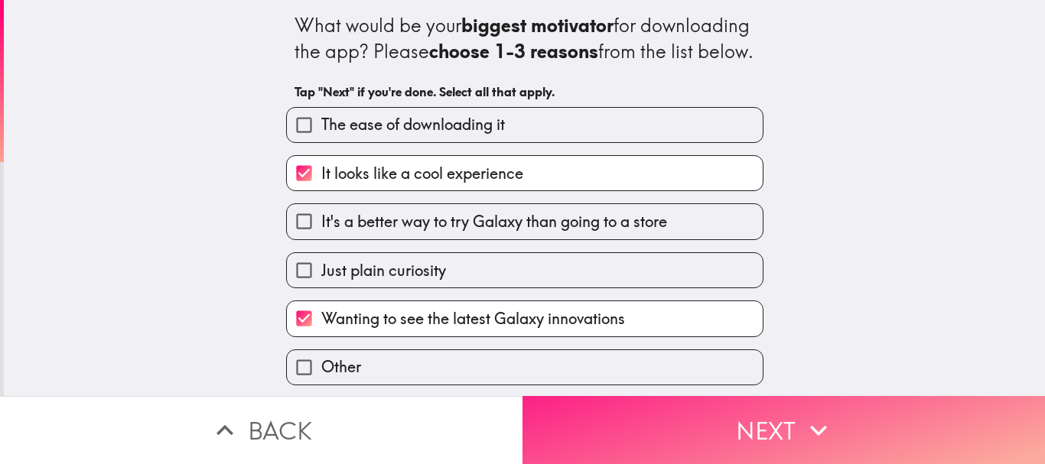
scroll to position [27, 0]
click at [683, 412] on button "Next" at bounding box center [783, 430] width 522 height 68
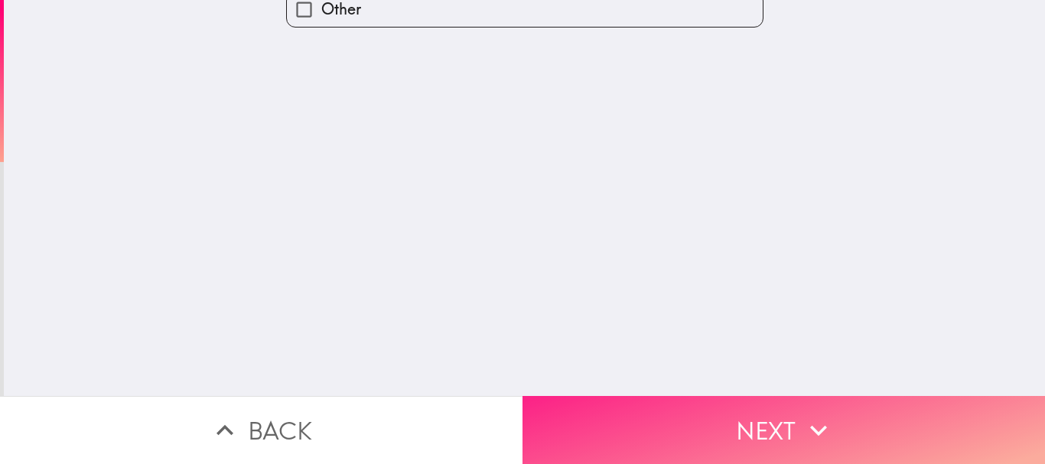
scroll to position [0, 0]
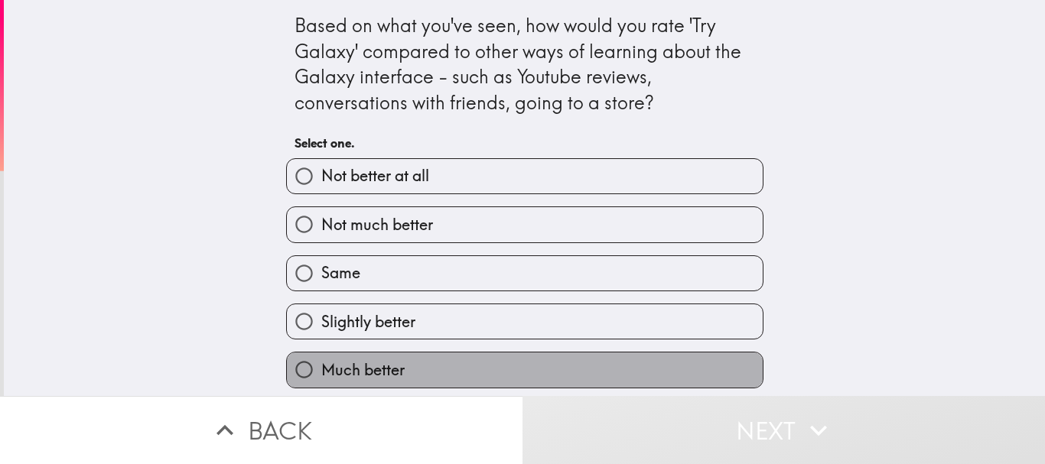
click at [445, 372] on label "Much better" at bounding box center [525, 370] width 476 height 34
click at [321, 372] on input "Much better" at bounding box center [304, 370] width 34 height 34
radio input "true"
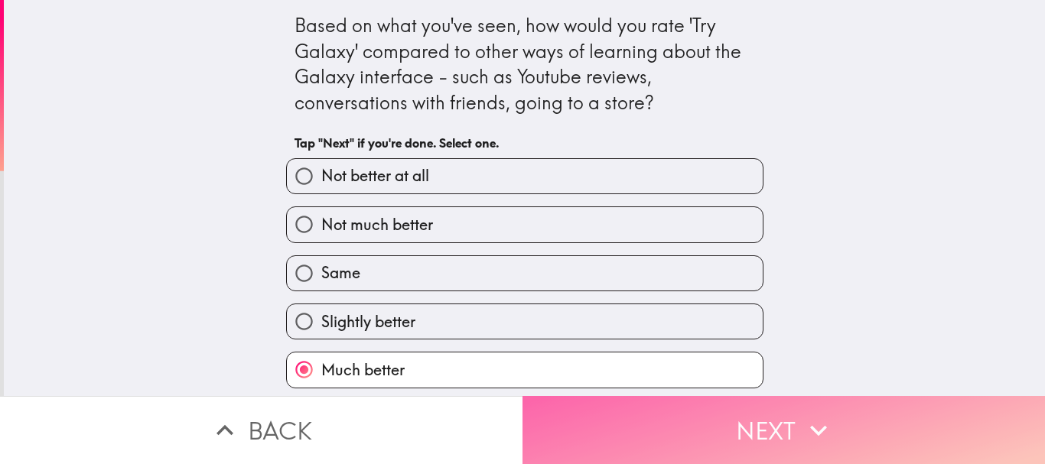
click at [660, 419] on button "Next" at bounding box center [783, 430] width 522 height 68
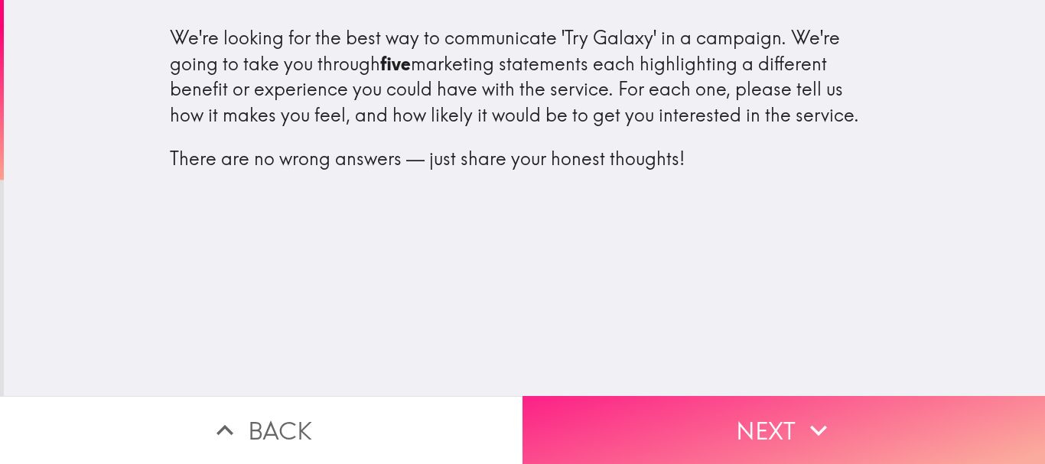
click at [663, 432] on button "Next" at bounding box center [783, 430] width 522 height 68
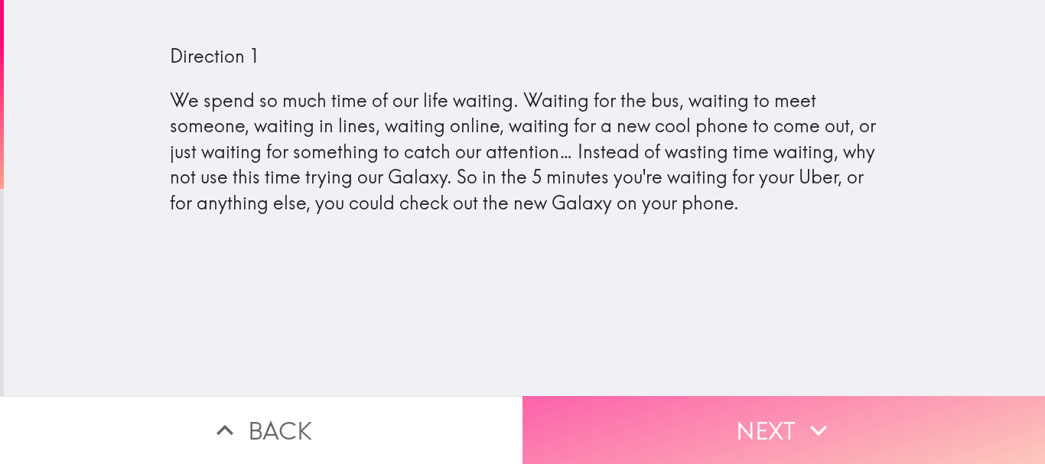
click at [671, 429] on button "Next" at bounding box center [783, 430] width 522 height 68
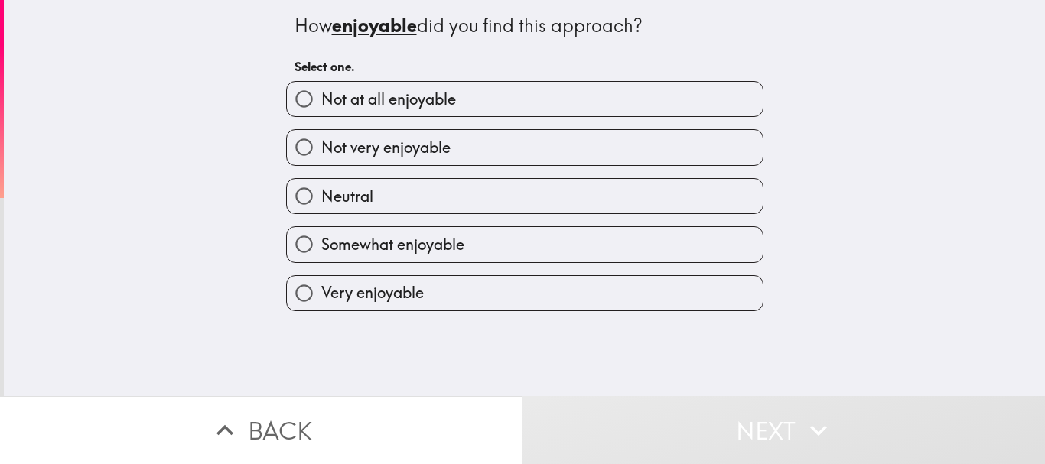
click at [428, 245] on span "Somewhat enjoyable" at bounding box center [392, 244] width 143 height 21
click at [321, 245] on input "Somewhat enjoyable" at bounding box center [304, 244] width 34 height 34
radio input "true"
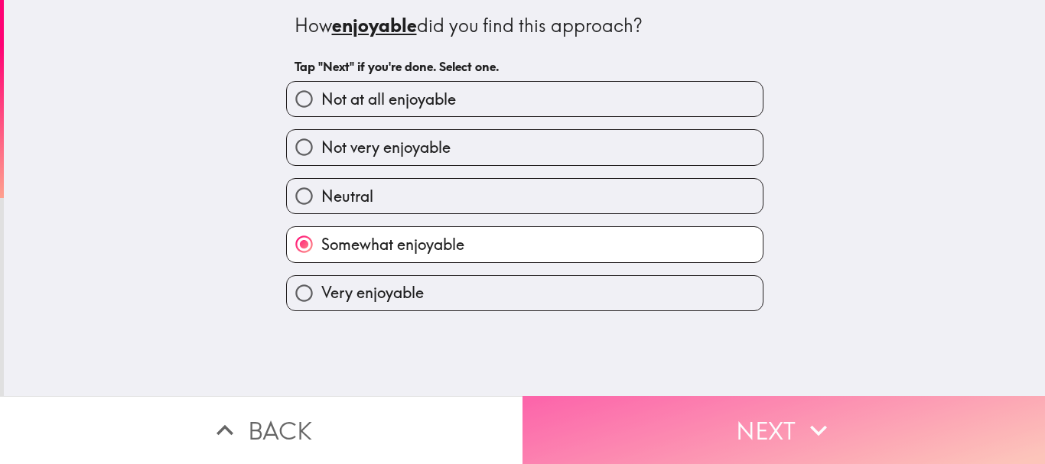
click at [605, 413] on button "Next" at bounding box center [783, 430] width 522 height 68
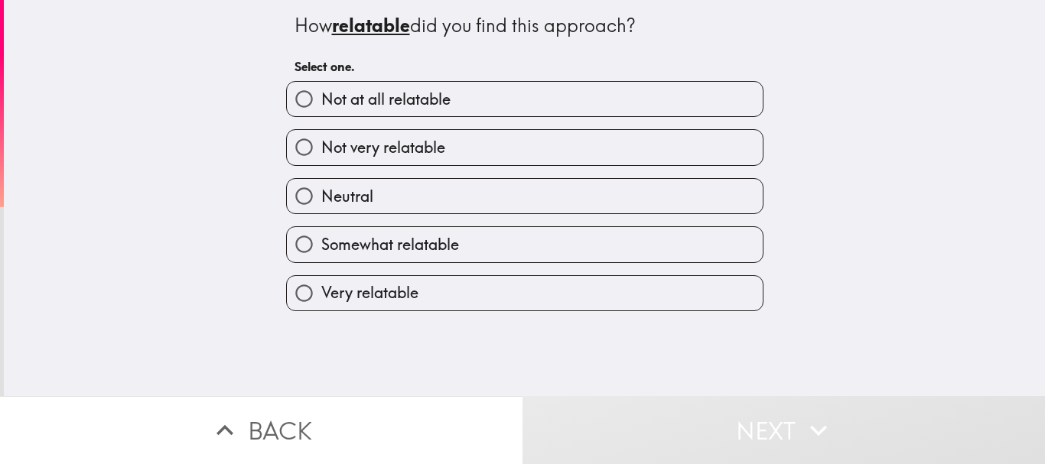
click at [560, 298] on label "Very relatable" at bounding box center [525, 293] width 476 height 34
click at [321, 298] on input "Very relatable" at bounding box center [304, 293] width 34 height 34
radio input "true"
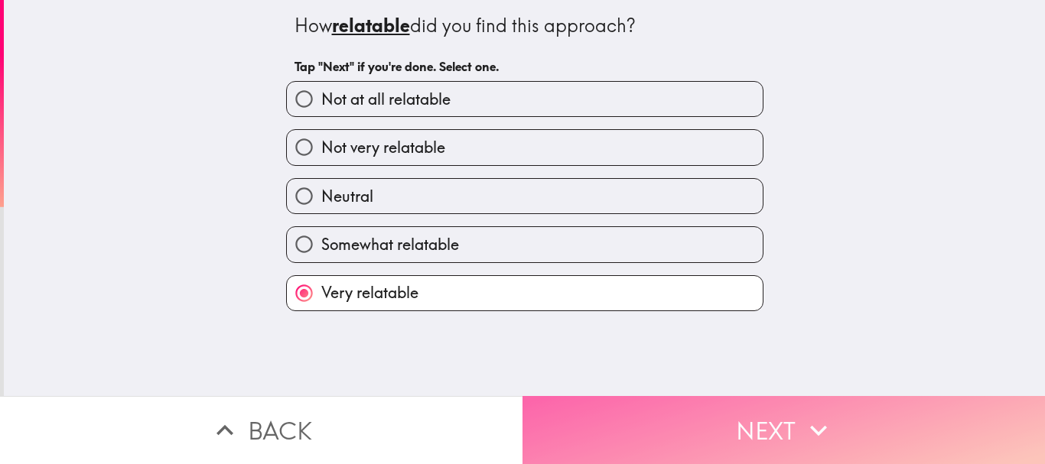
click at [633, 414] on button "Next" at bounding box center [783, 430] width 522 height 68
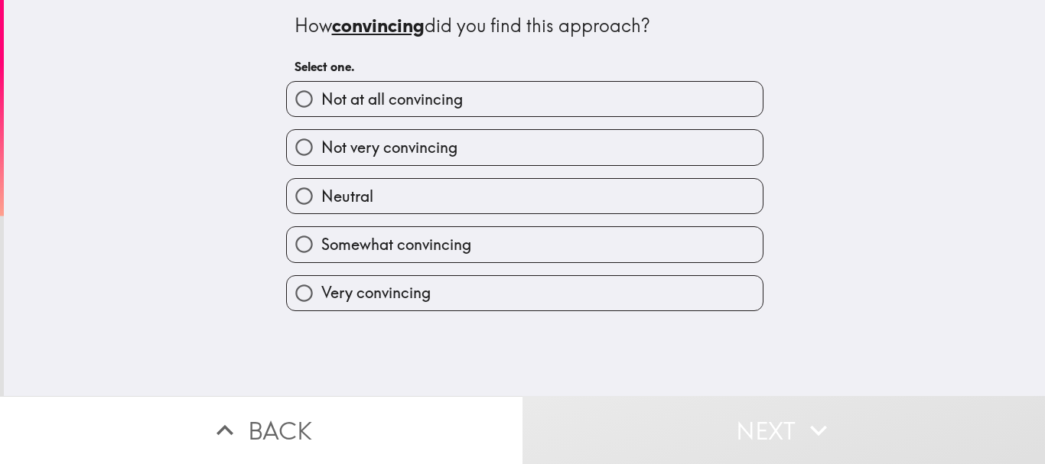
click at [436, 233] on label "Somewhat convincing" at bounding box center [525, 244] width 476 height 34
click at [321, 233] on input "Somewhat convincing" at bounding box center [304, 244] width 34 height 34
radio input "true"
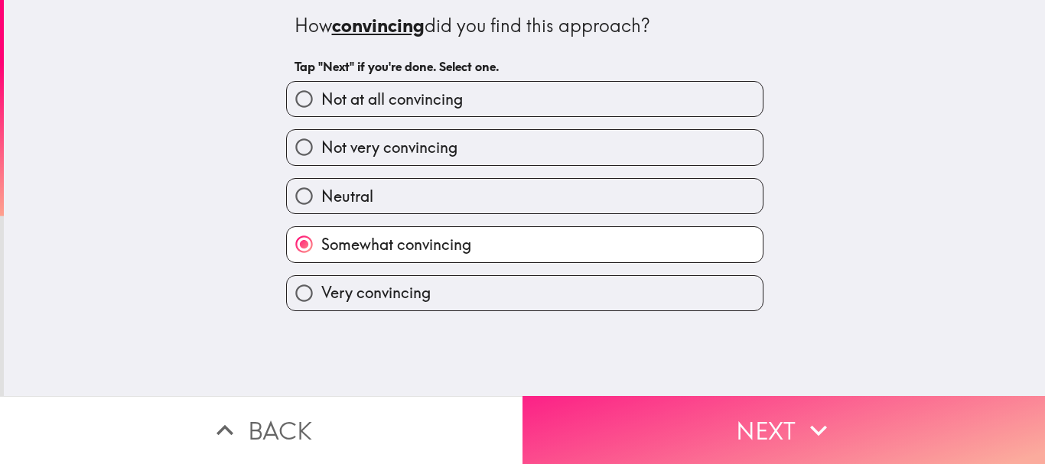
click at [604, 436] on button "Next" at bounding box center [783, 430] width 522 height 68
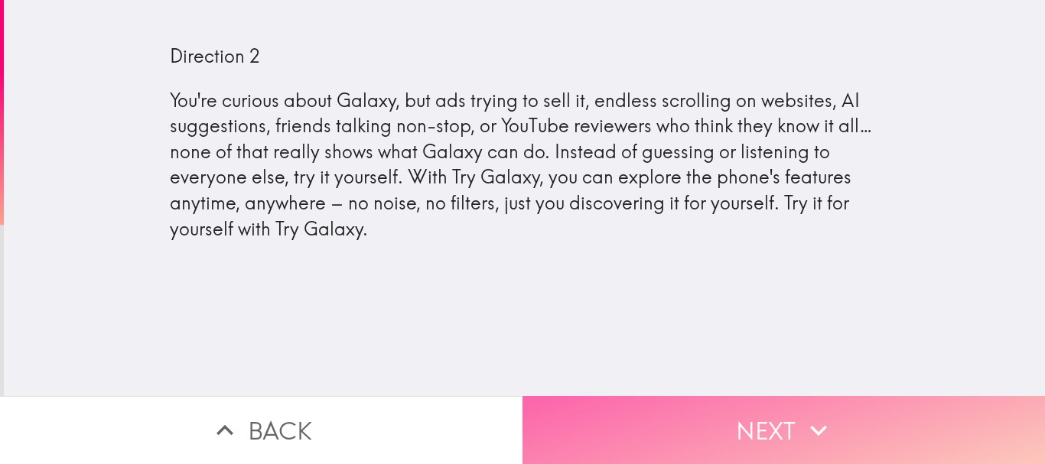
click at [566, 419] on button "Next" at bounding box center [783, 430] width 522 height 68
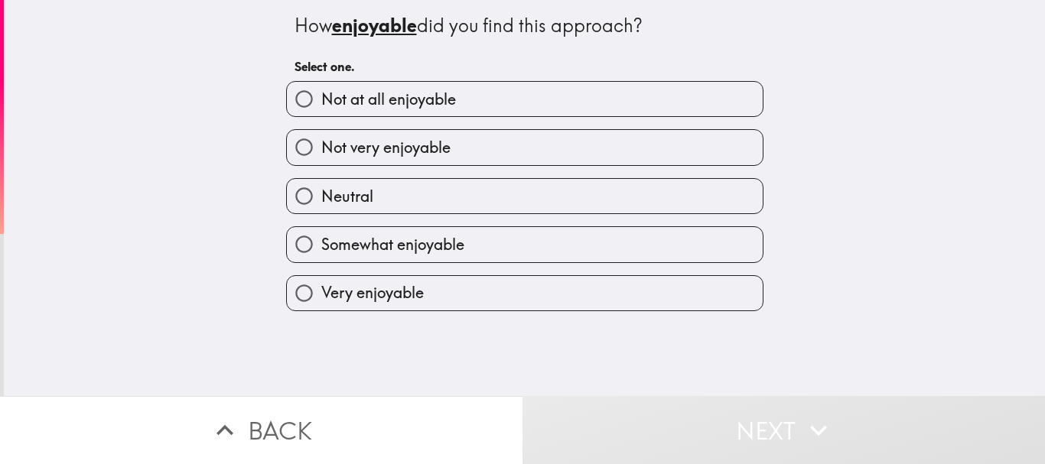
click at [451, 203] on label "Neutral" at bounding box center [525, 196] width 476 height 34
click at [321, 203] on input "Neutral" at bounding box center [304, 196] width 34 height 34
radio input "true"
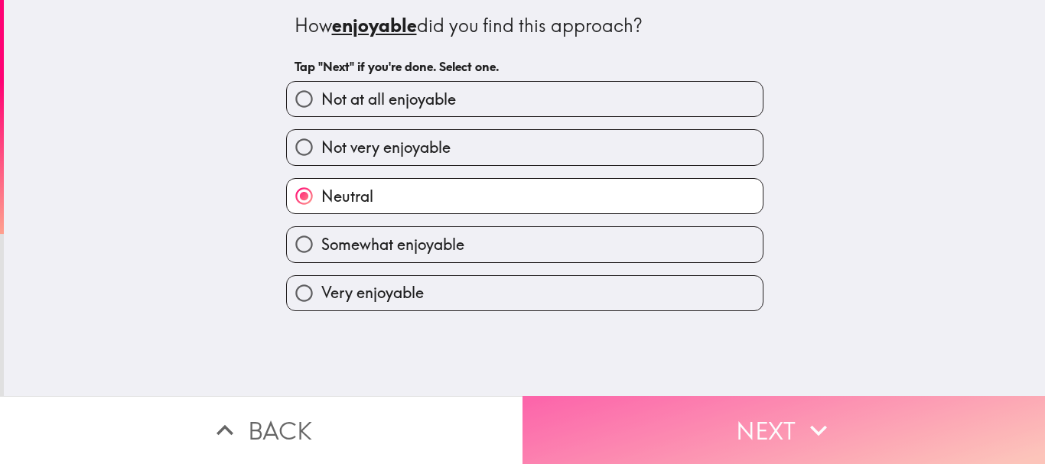
click at [635, 419] on button "Next" at bounding box center [783, 430] width 522 height 68
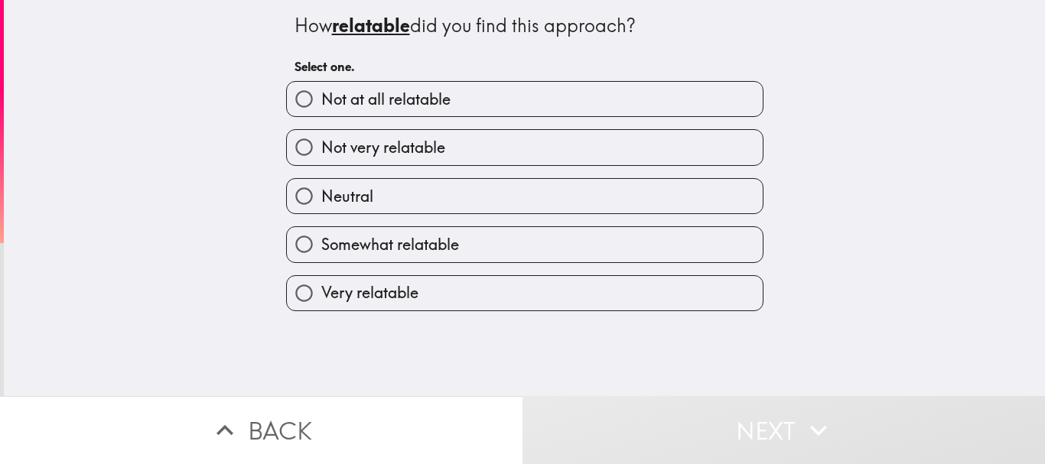
click at [484, 206] on label "Neutral" at bounding box center [525, 196] width 476 height 34
click at [321, 206] on input "Neutral" at bounding box center [304, 196] width 34 height 34
radio input "true"
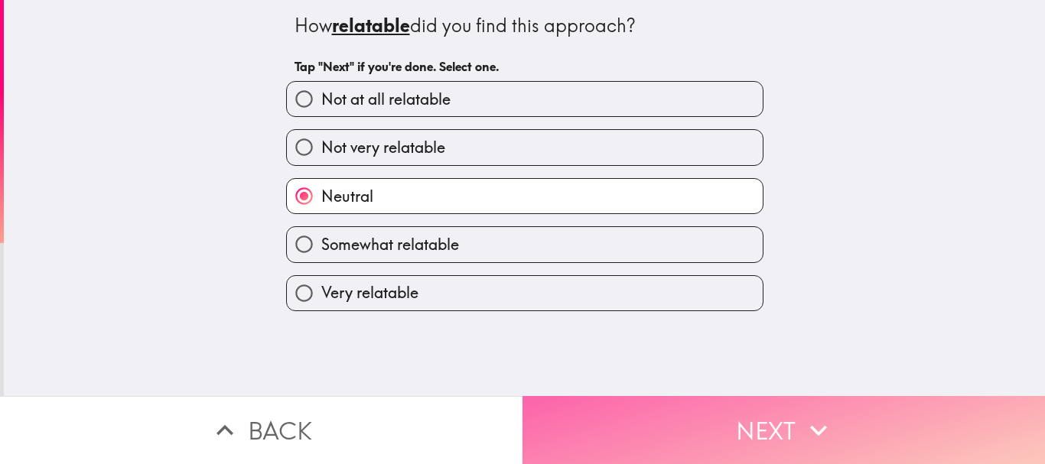
click at [607, 413] on button "Next" at bounding box center [783, 430] width 522 height 68
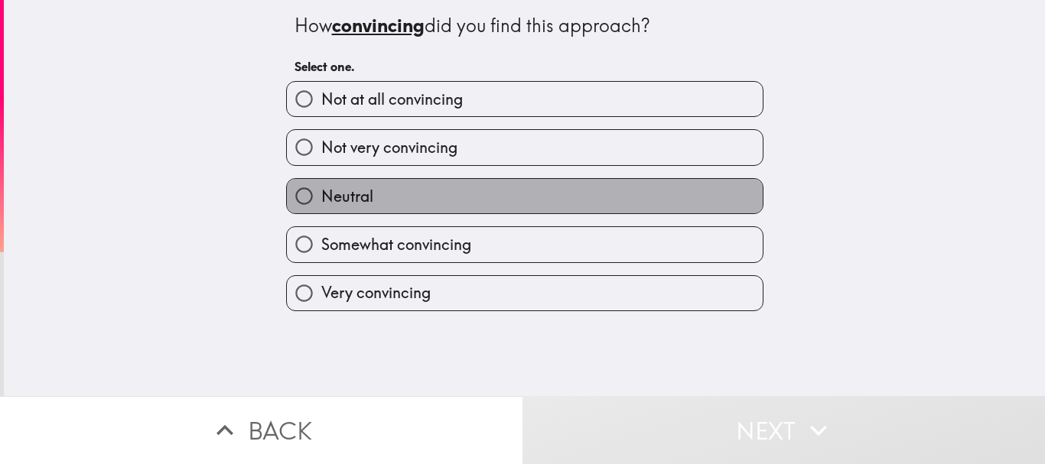
click at [473, 189] on label "Neutral" at bounding box center [525, 196] width 476 height 34
click at [321, 189] on input "Neutral" at bounding box center [304, 196] width 34 height 34
radio input "true"
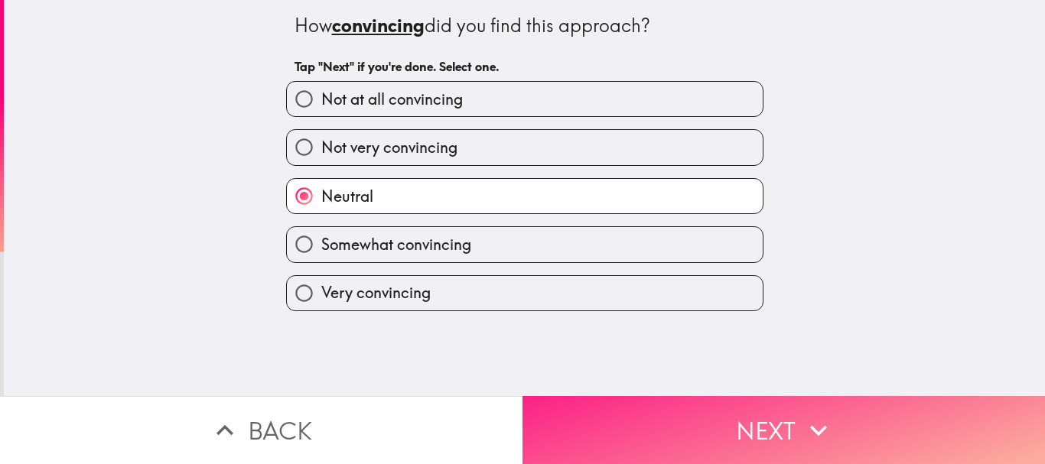
click at [602, 412] on button "Next" at bounding box center [783, 430] width 522 height 68
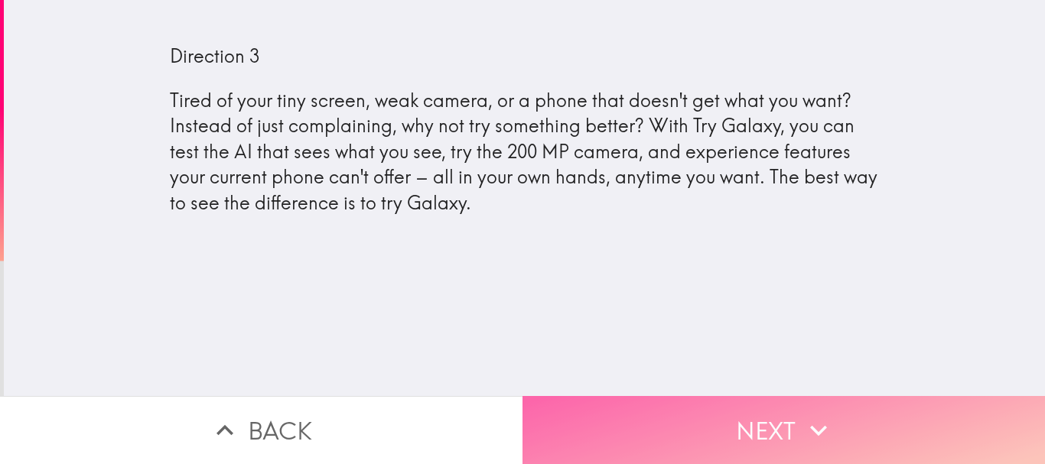
click at [599, 439] on button "Next" at bounding box center [783, 430] width 522 height 68
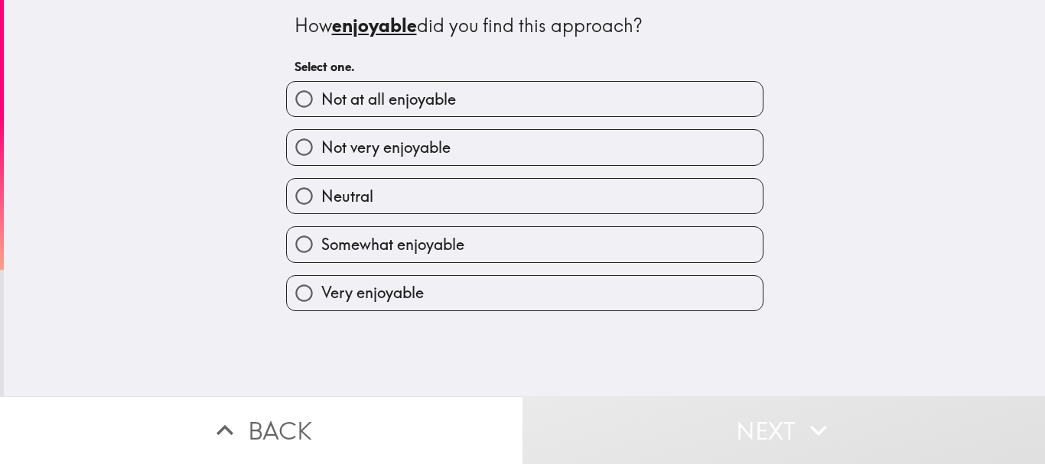
click at [487, 247] on label "Somewhat enjoyable" at bounding box center [525, 244] width 476 height 34
click at [321, 247] on input "Somewhat enjoyable" at bounding box center [304, 244] width 34 height 34
radio input "true"
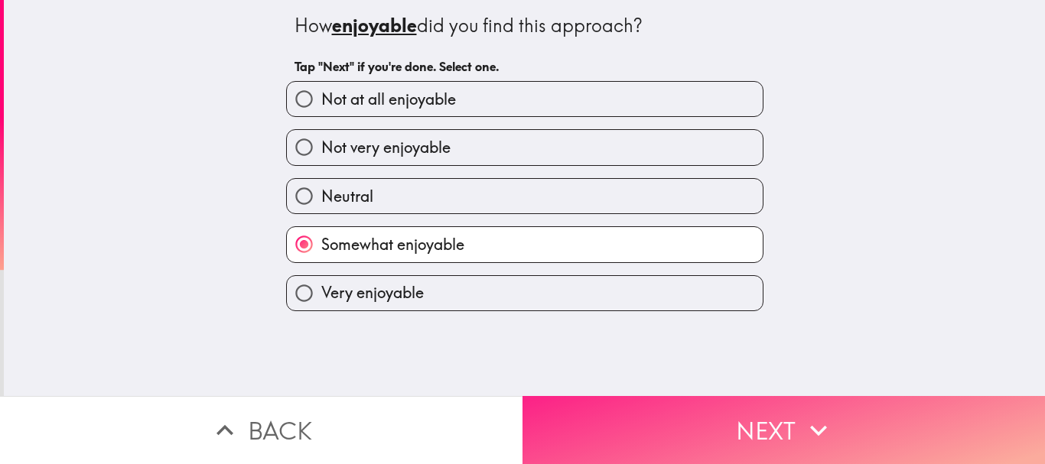
click at [606, 428] on button "Next" at bounding box center [783, 430] width 522 height 68
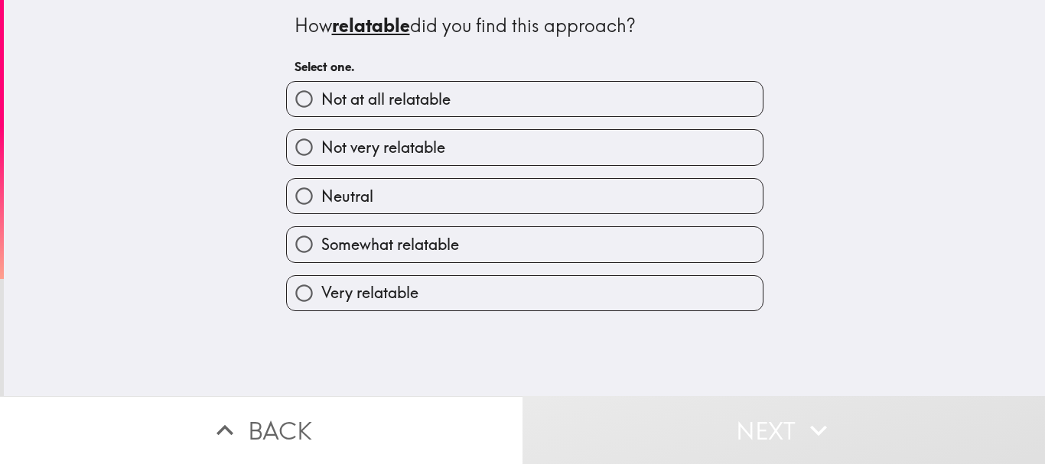
click at [443, 228] on label "Somewhat relatable" at bounding box center [525, 244] width 476 height 34
click at [321, 228] on input "Somewhat relatable" at bounding box center [304, 244] width 34 height 34
radio input "true"
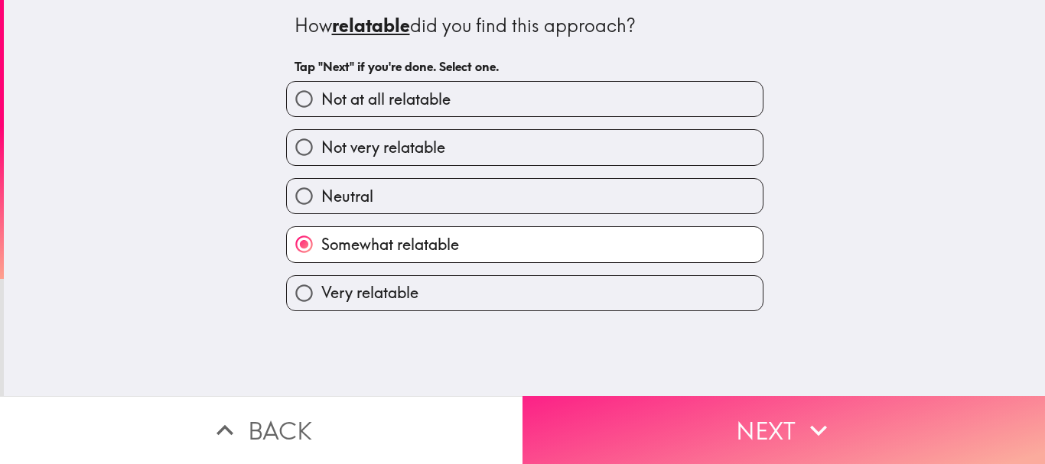
click at [590, 424] on button "Next" at bounding box center [783, 430] width 522 height 68
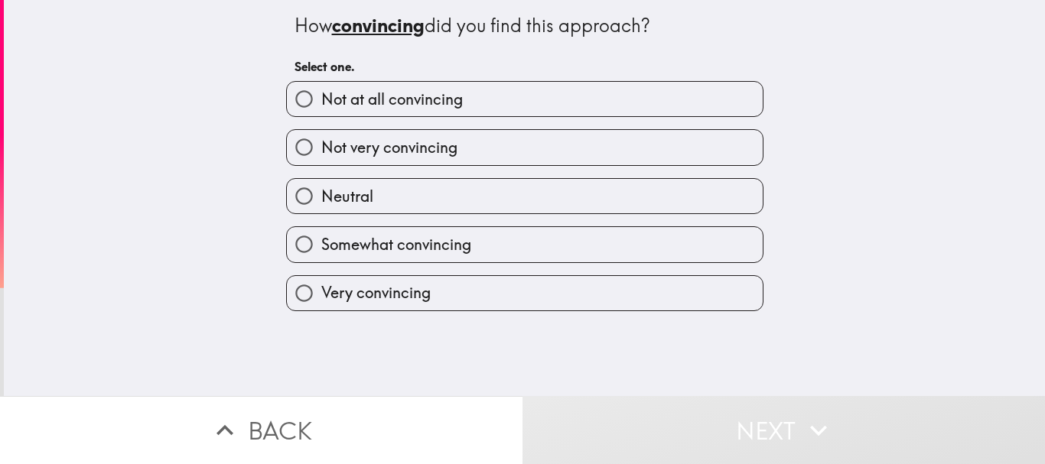
click at [492, 250] on label "Somewhat convincing" at bounding box center [525, 244] width 476 height 34
click at [321, 250] on input "Somewhat convincing" at bounding box center [304, 244] width 34 height 34
radio input "true"
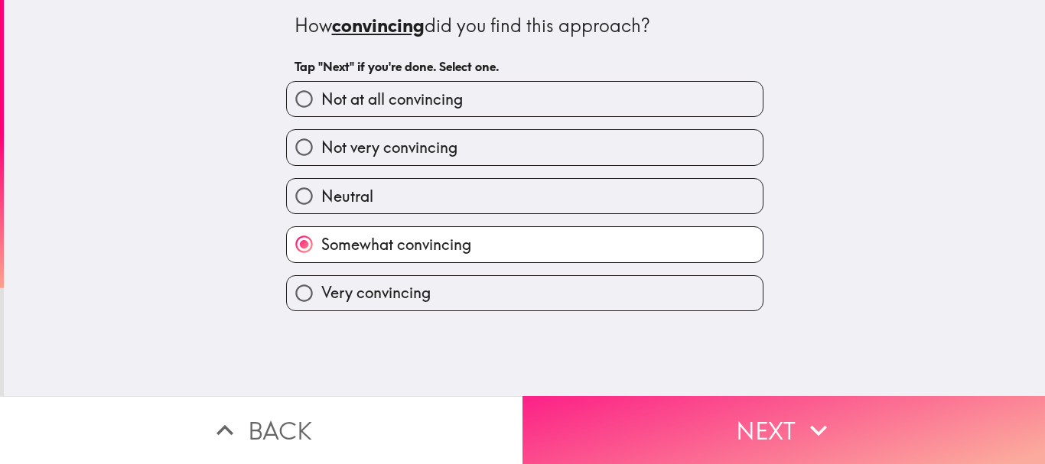
click at [613, 435] on button "Next" at bounding box center [783, 430] width 522 height 68
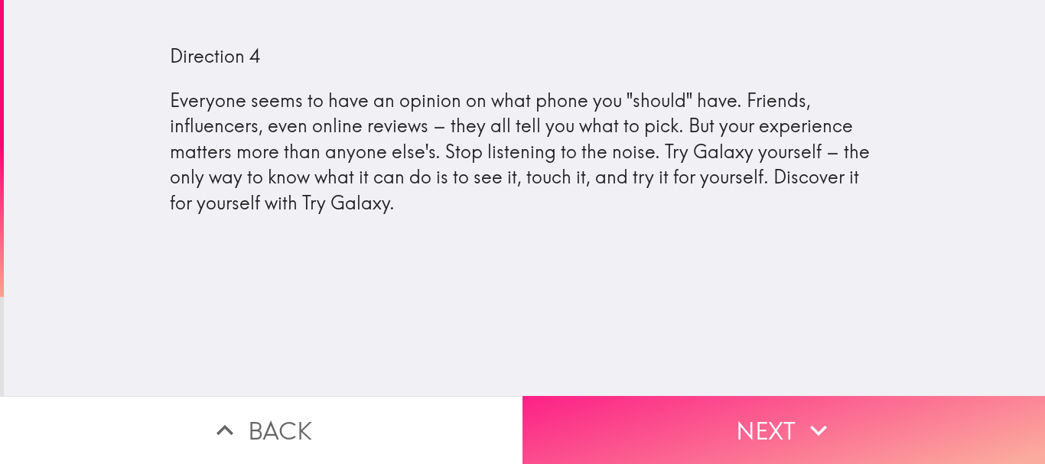
click at [649, 408] on button "Next" at bounding box center [783, 430] width 522 height 68
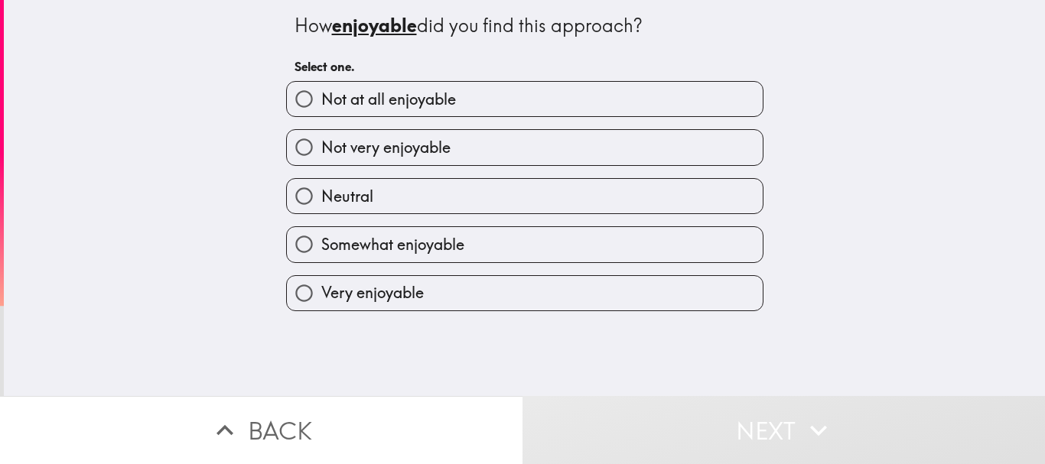
click at [529, 299] on label "Very enjoyable" at bounding box center [525, 293] width 476 height 34
click at [321, 299] on input "Very enjoyable" at bounding box center [304, 293] width 34 height 34
radio input "true"
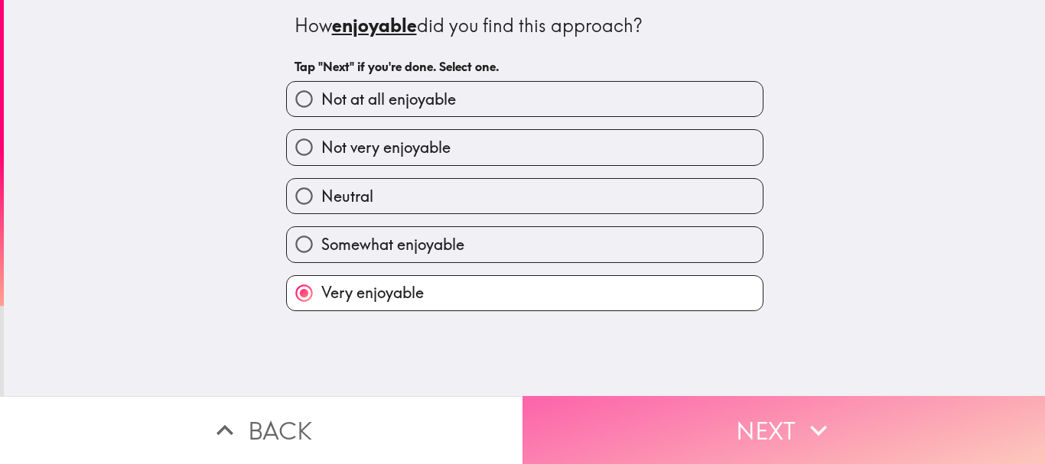
click at [596, 404] on button "Next" at bounding box center [783, 430] width 522 height 68
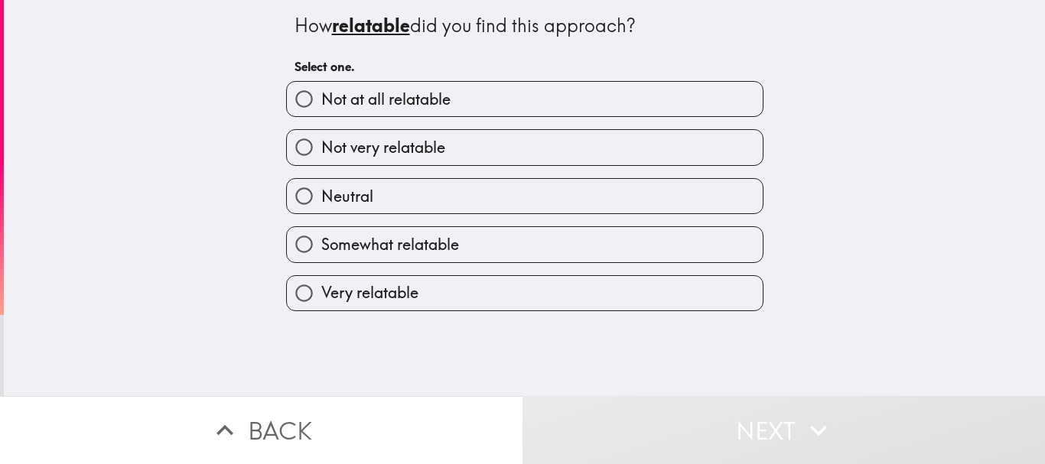
click at [584, 296] on label "Very relatable" at bounding box center [525, 293] width 476 height 34
click at [321, 296] on input "Very relatable" at bounding box center [304, 293] width 34 height 34
radio input "true"
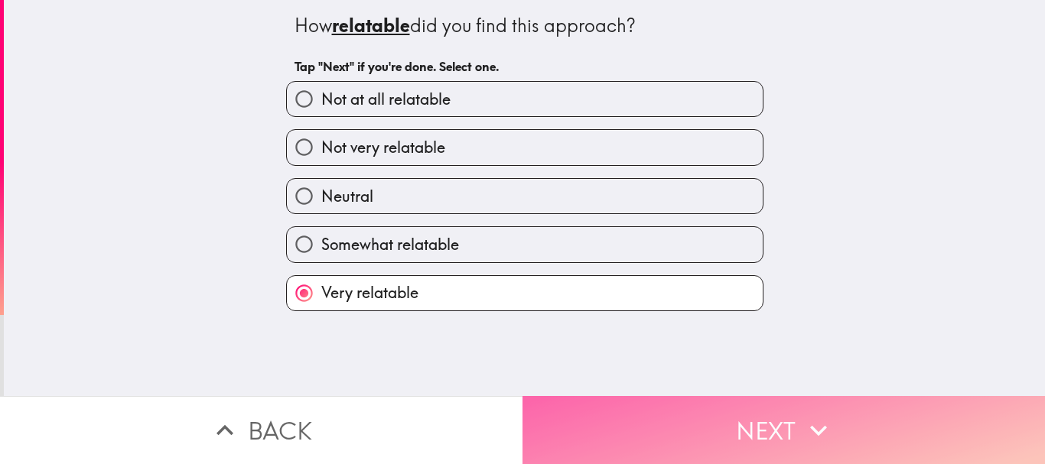
click at [635, 439] on button "Next" at bounding box center [783, 430] width 522 height 68
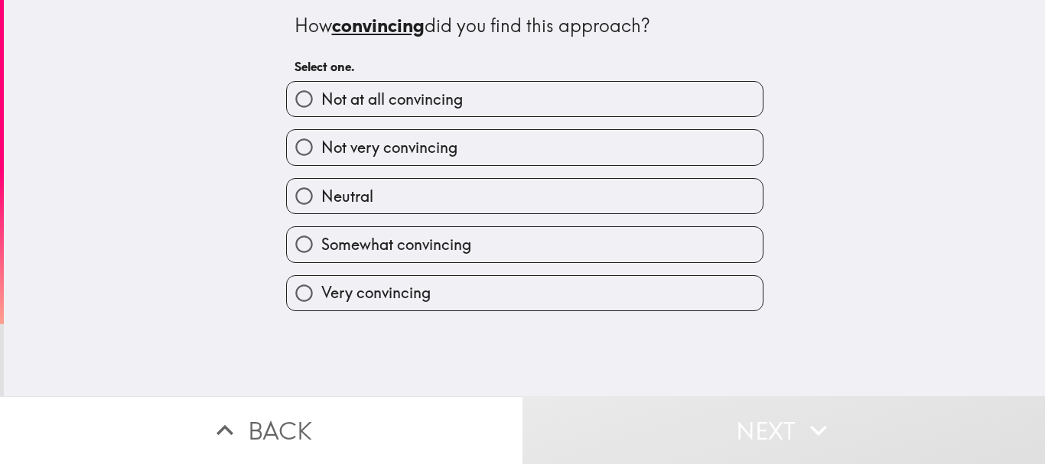
click at [608, 301] on label "Very convincing" at bounding box center [525, 293] width 476 height 34
click at [321, 301] on input "Very convincing" at bounding box center [304, 293] width 34 height 34
radio input "true"
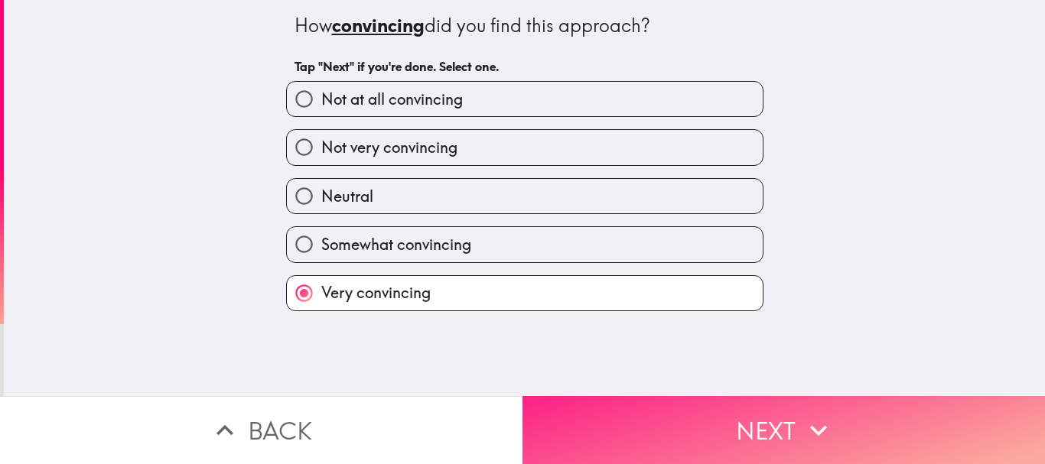
click at [629, 426] on button "Next" at bounding box center [783, 430] width 522 height 68
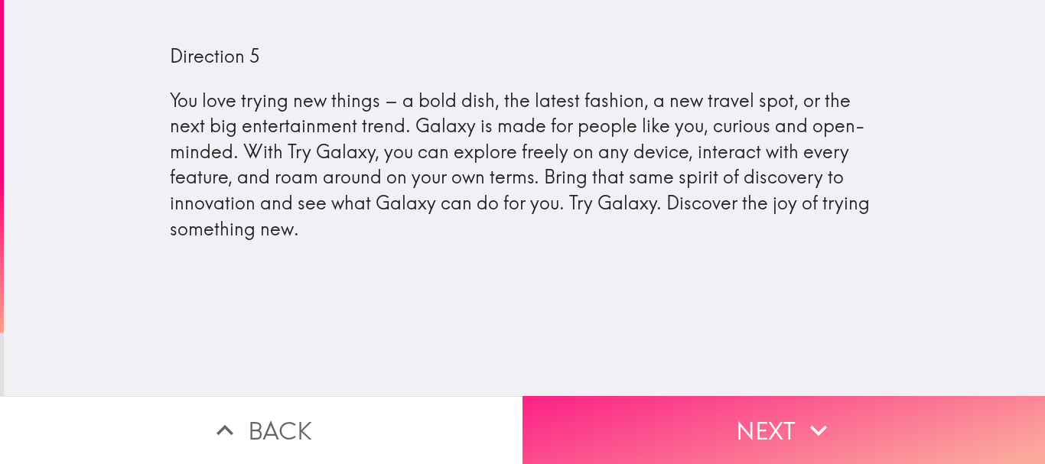
click at [617, 425] on button "Next" at bounding box center [783, 430] width 522 height 68
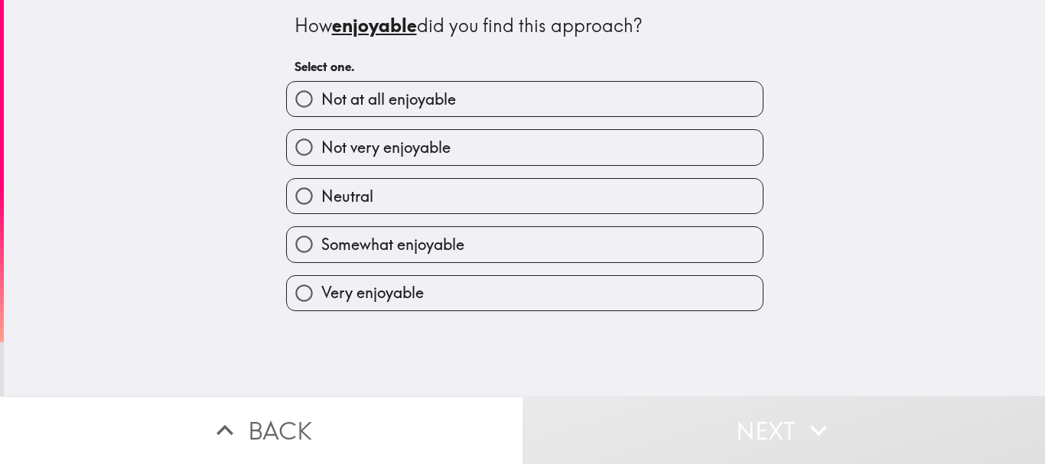
click at [466, 242] on label "Somewhat enjoyable" at bounding box center [525, 244] width 476 height 34
click at [321, 242] on input "Somewhat enjoyable" at bounding box center [304, 244] width 34 height 34
radio input "true"
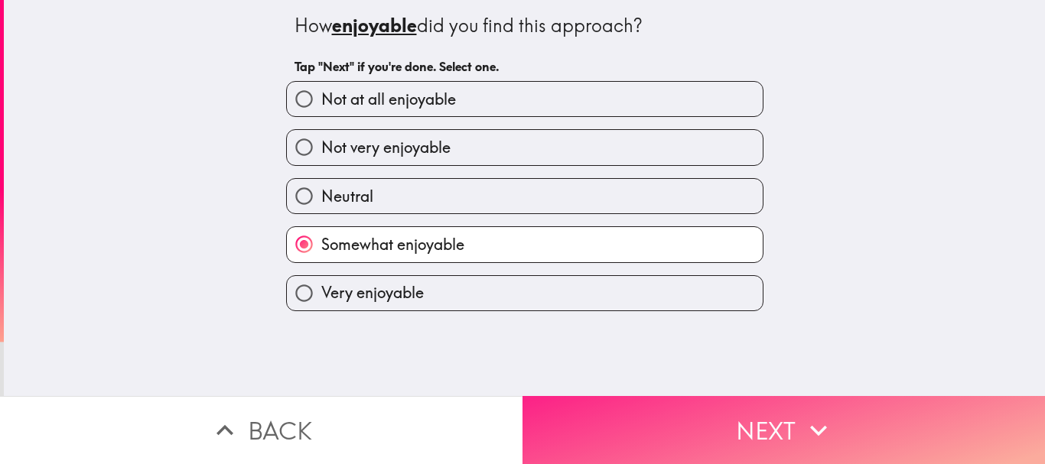
click at [574, 412] on button "Next" at bounding box center [783, 430] width 522 height 68
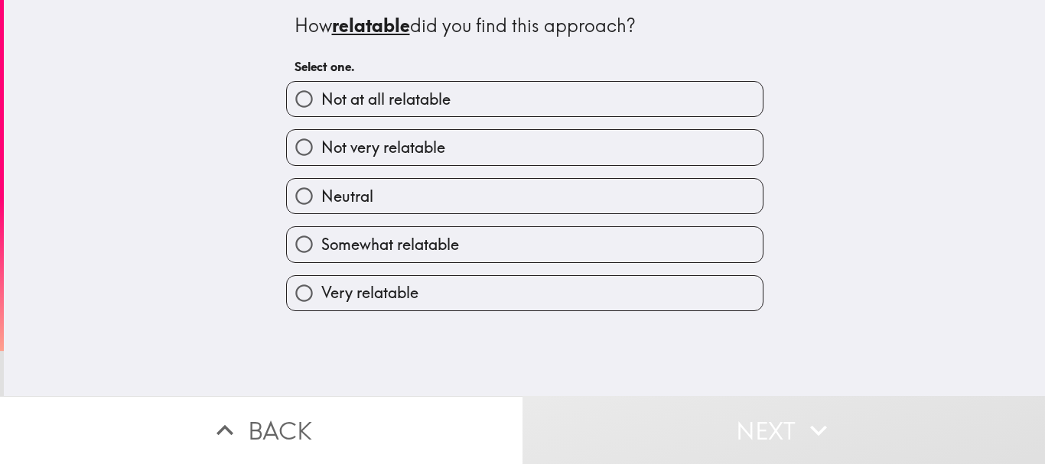
click at [454, 215] on div "Somewhat relatable" at bounding box center [519, 238] width 490 height 48
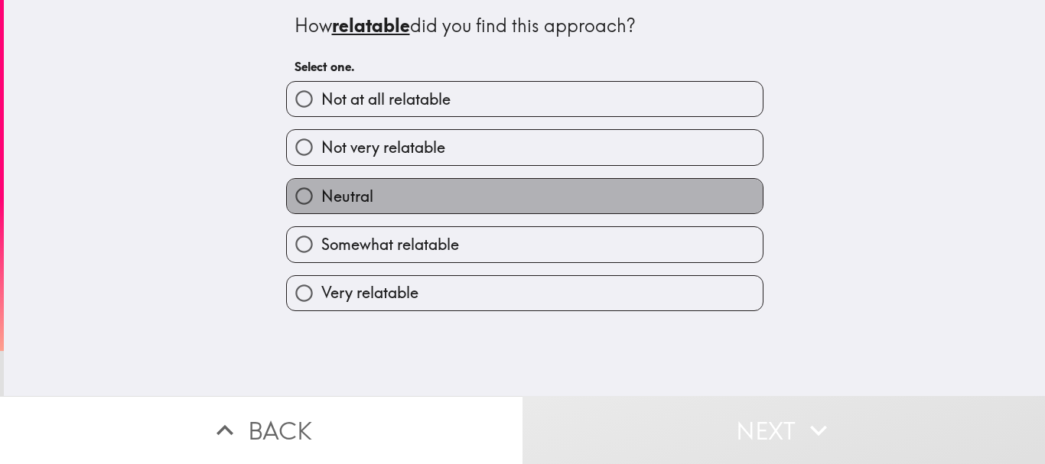
click at [484, 200] on label "Neutral" at bounding box center [525, 196] width 476 height 34
click at [321, 200] on input "Neutral" at bounding box center [304, 196] width 34 height 34
radio input "true"
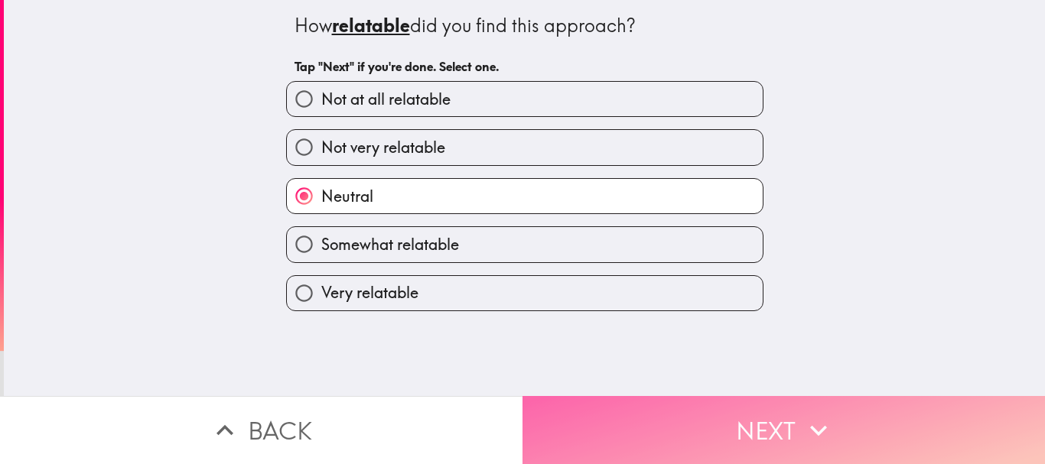
click at [625, 428] on button "Next" at bounding box center [783, 430] width 522 height 68
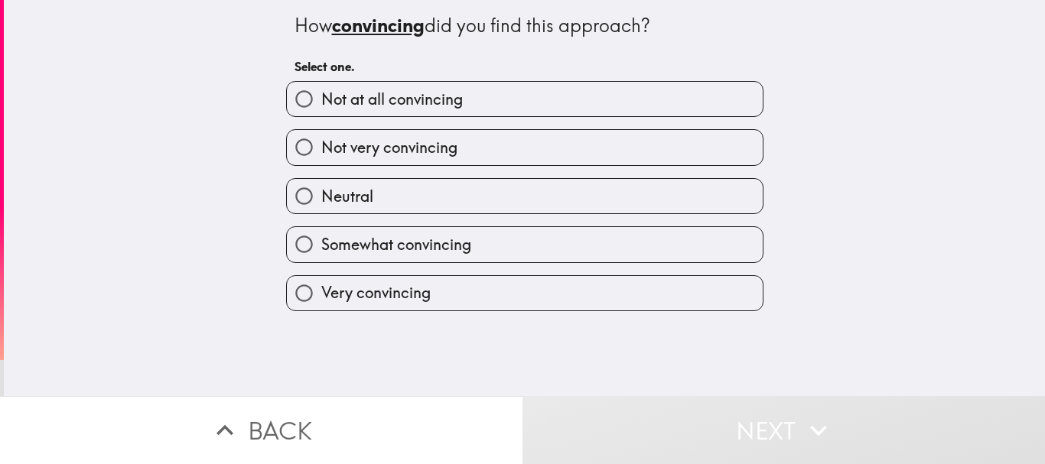
click at [480, 190] on label "Neutral" at bounding box center [525, 196] width 476 height 34
click at [321, 190] on input "Neutral" at bounding box center [304, 196] width 34 height 34
radio input "true"
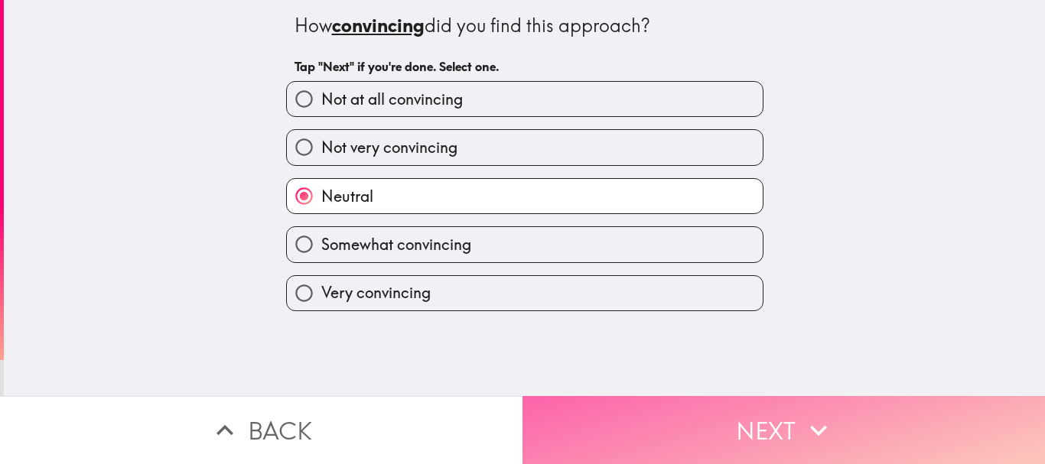
click at [633, 425] on button "Next" at bounding box center [783, 430] width 522 height 68
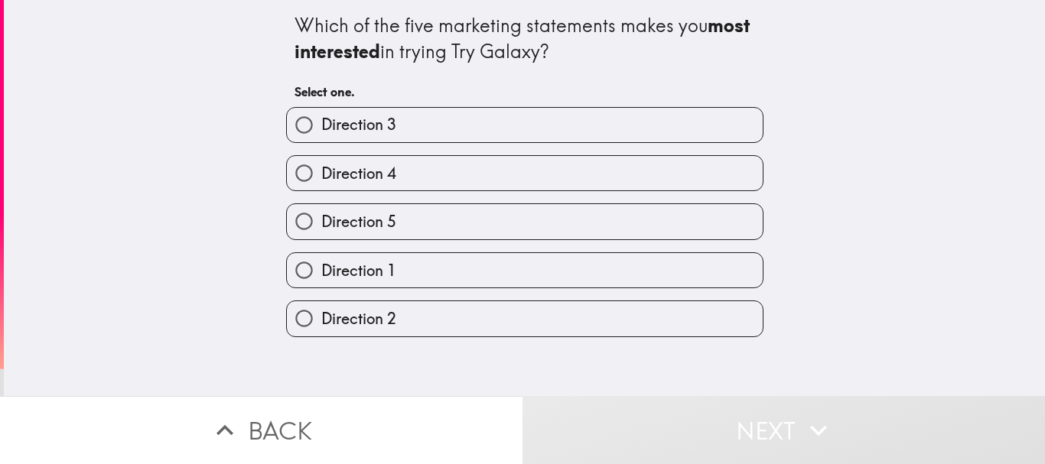
click at [461, 193] on div "Direction 5" at bounding box center [519, 215] width 490 height 48
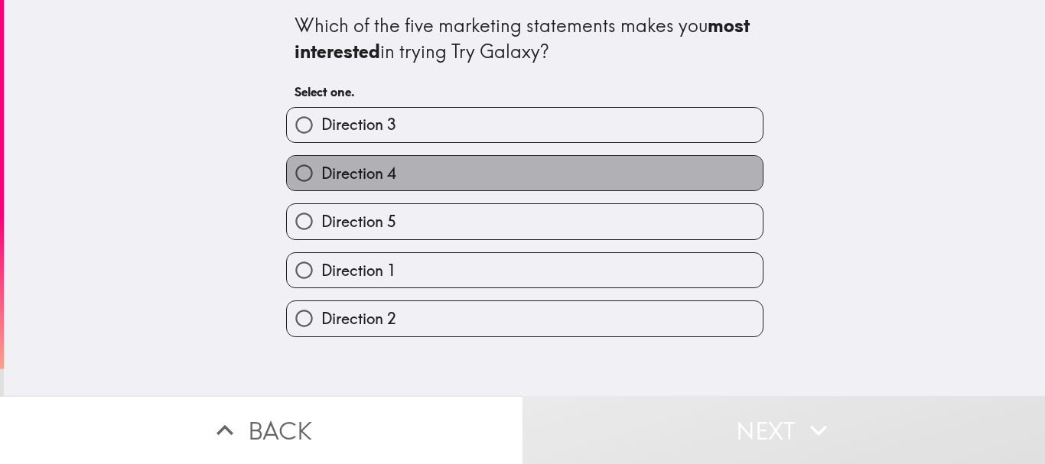
click at [458, 171] on label "Direction 4" at bounding box center [525, 173] width 476 height 34
click at [321, 171] on input "Direction 4" at bounding box center [304, 173] width 34 height 34
radio input "true"
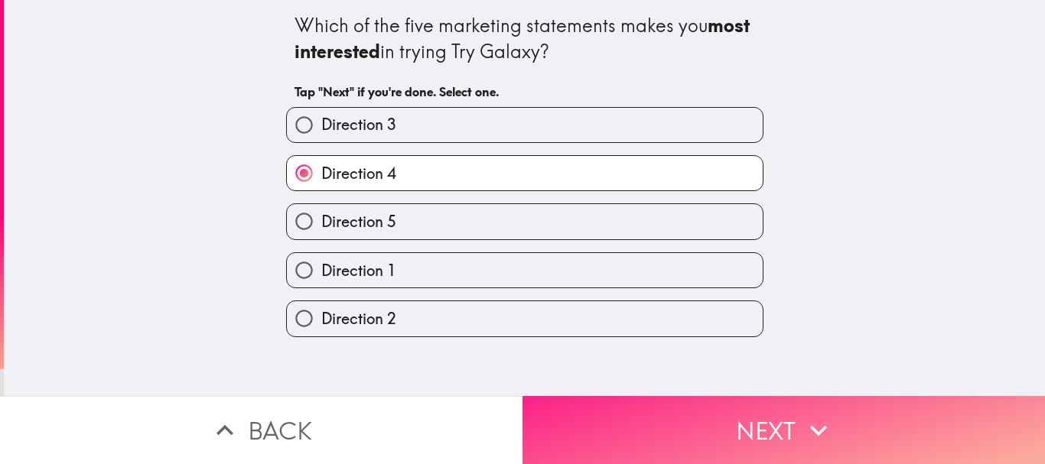
click at [640, 440] on button "Next" at bounding box center [783, 430] width 522 height 68
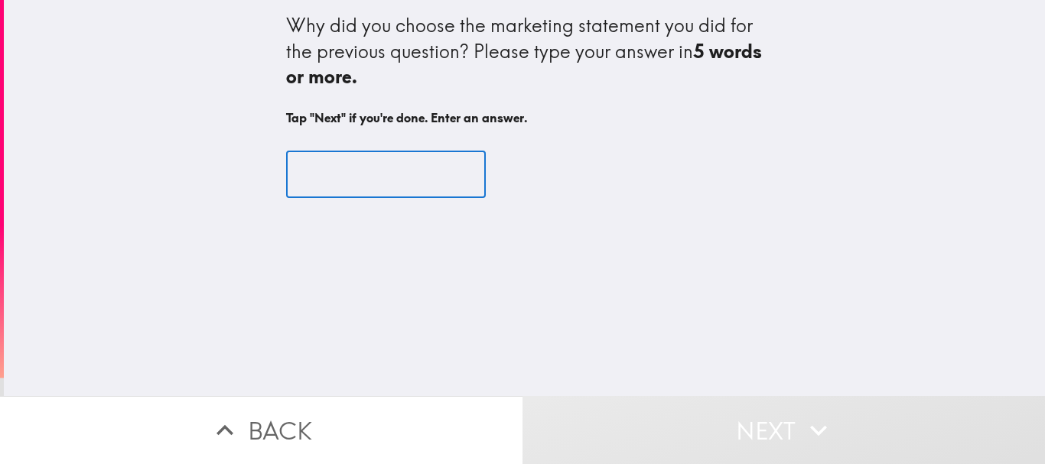
click at [391, 176] on input "text" at bounding box center [386, 174] width 200 height 47
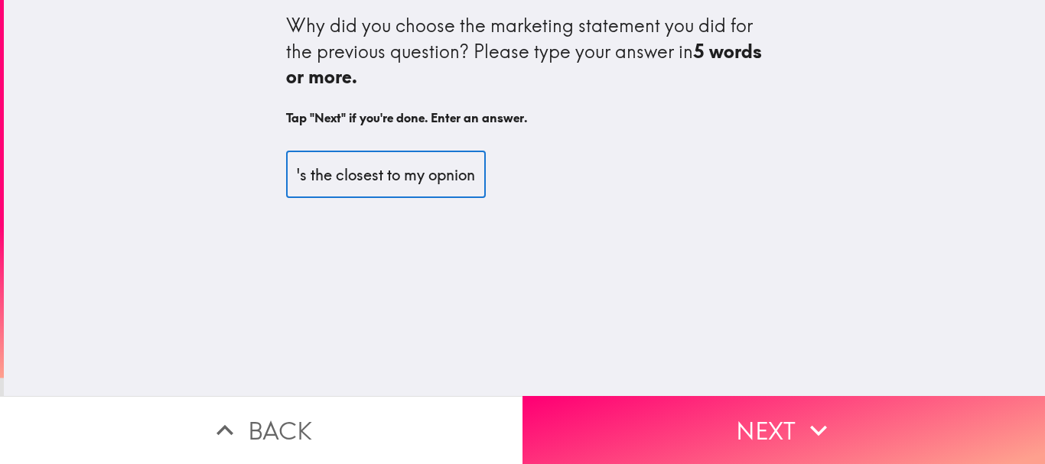
scroll to position [0, 25]
type input "It's the closest to my opnion"
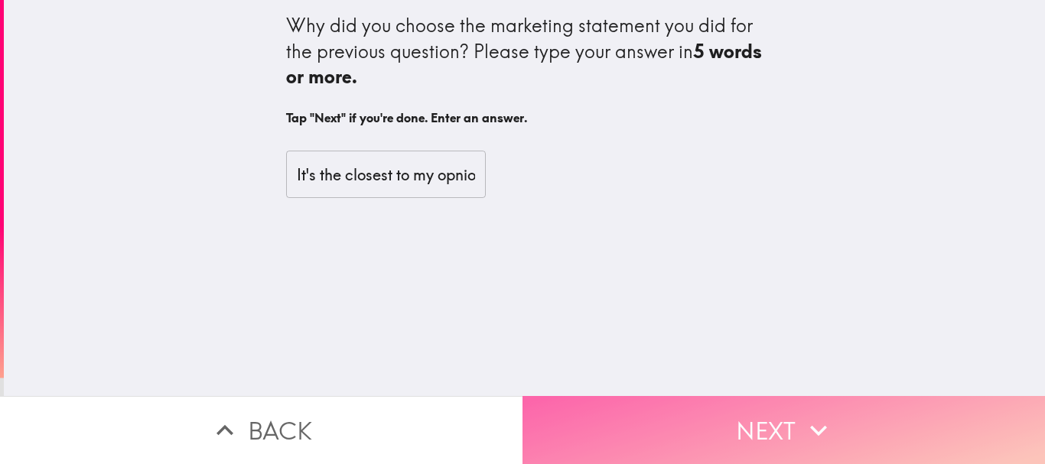
click at [726, 427] on button "Next" at bounding box center [783, 430] width 522 height 68
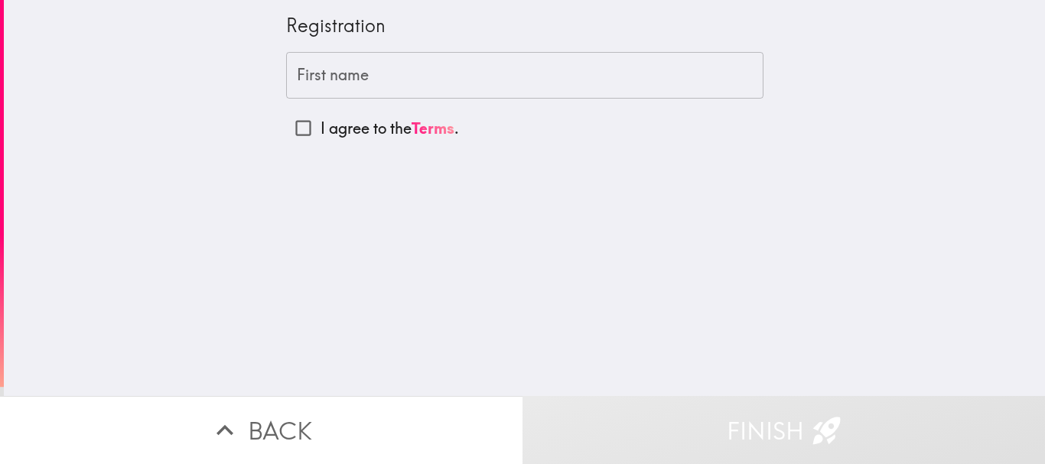
click at [356, 65] on input "First name" at bounding box center [524, 75] width 477 height 47
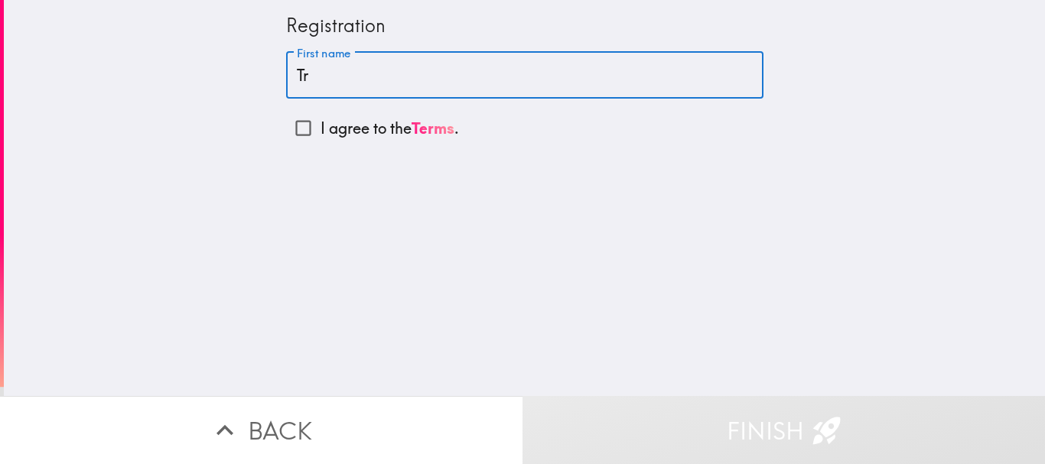
type input "[PERSON_NAME]"
click at [304, 129] on input "I agree to the Terms ." at bounding box center [303, 128] width 34 height 34
checkbox input "true"
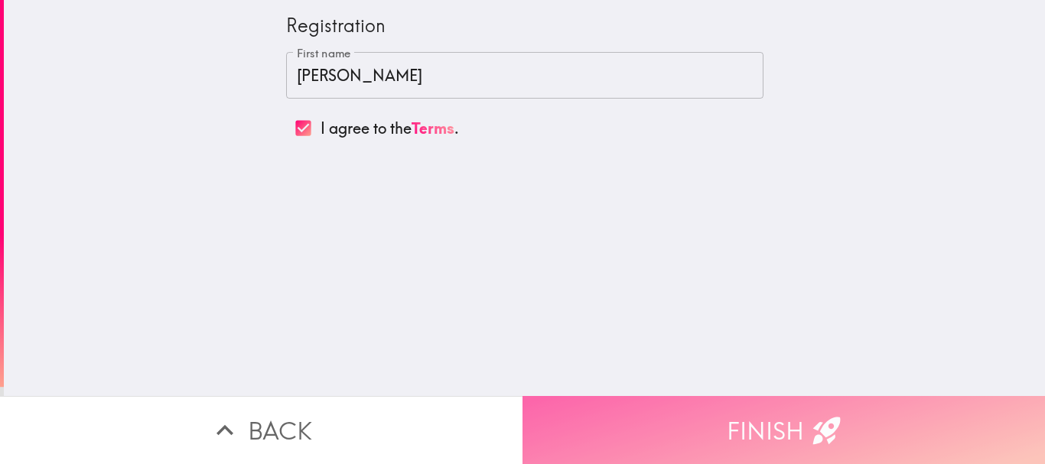
click at [691, 405] on button "Finish" at bounding box center [783, 430] width 522 height 68
